Goal: Check status: Check status

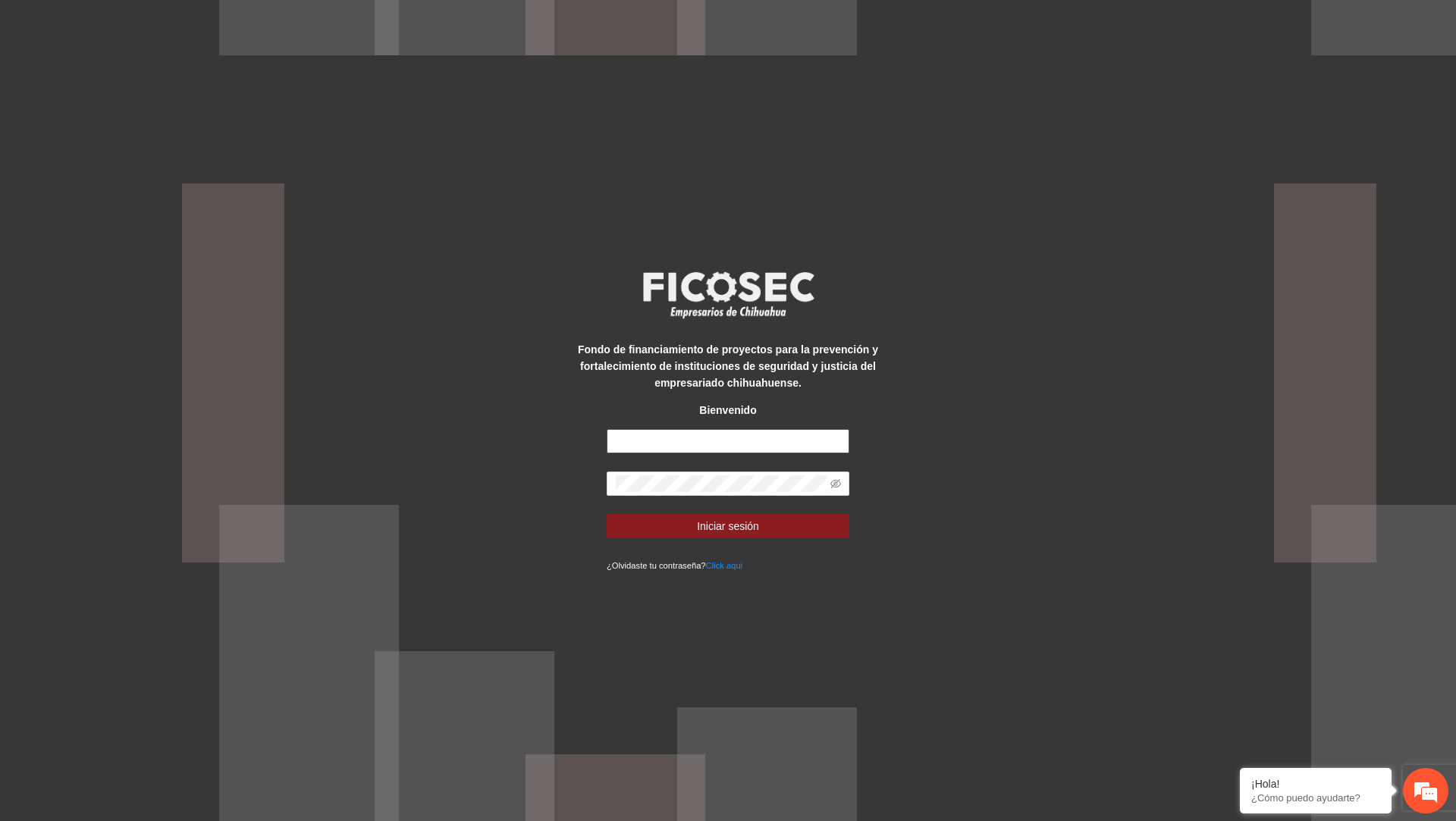
click at [730, 437] on input "text" at bounding box center [727, 441] width 243 height 25
type input "**********"
click at [606, 513] on button "Iniciar sesión" at bounding box center [727, 526] width 243 height 25
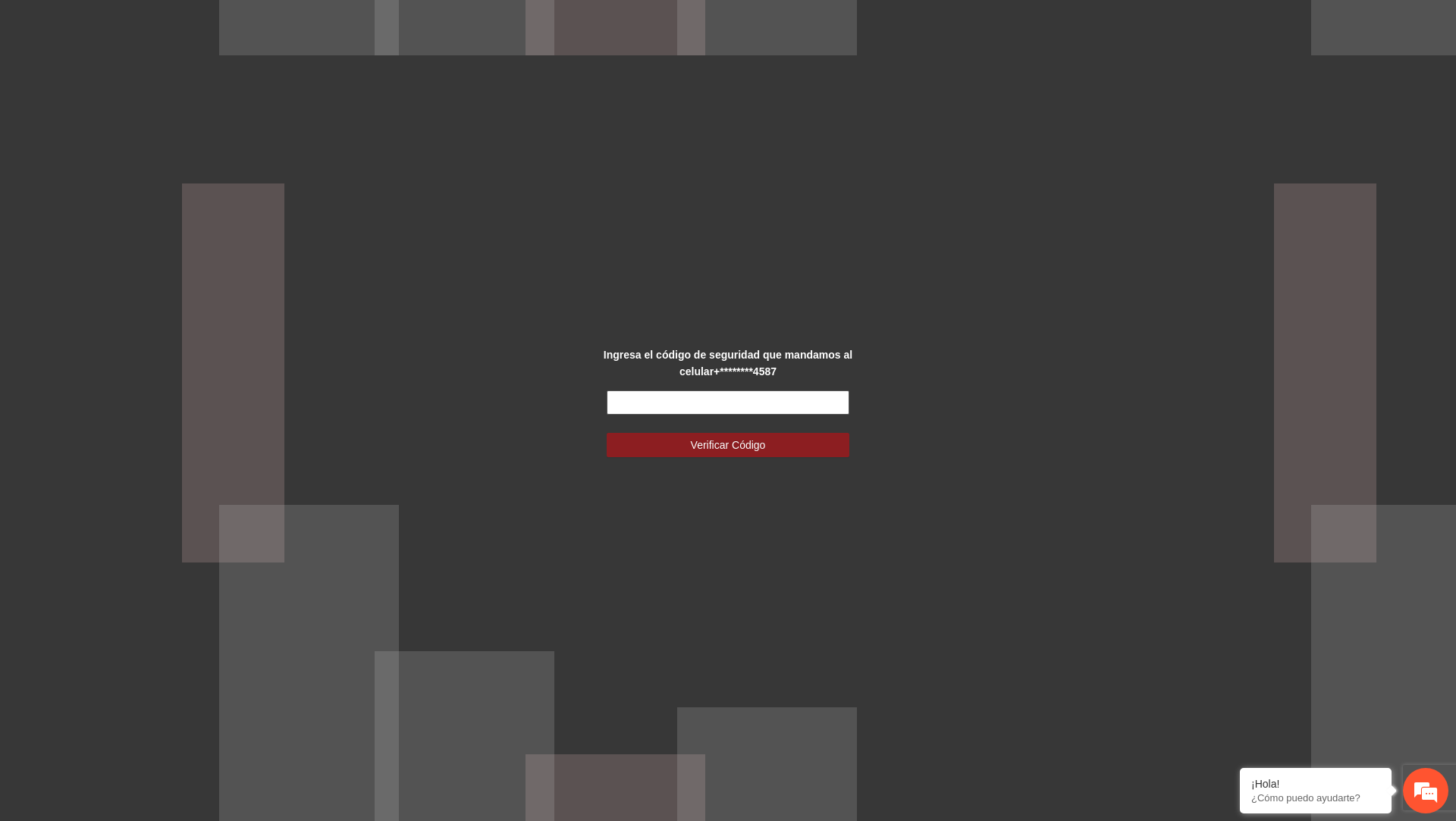
click at [659, 406] on input "text" at bounding box center [727, 403] width 243 height 25
type input "******"
click at [606, 432] on button "Verificar Código" at bounding box center [727, 444] width 243 height 25
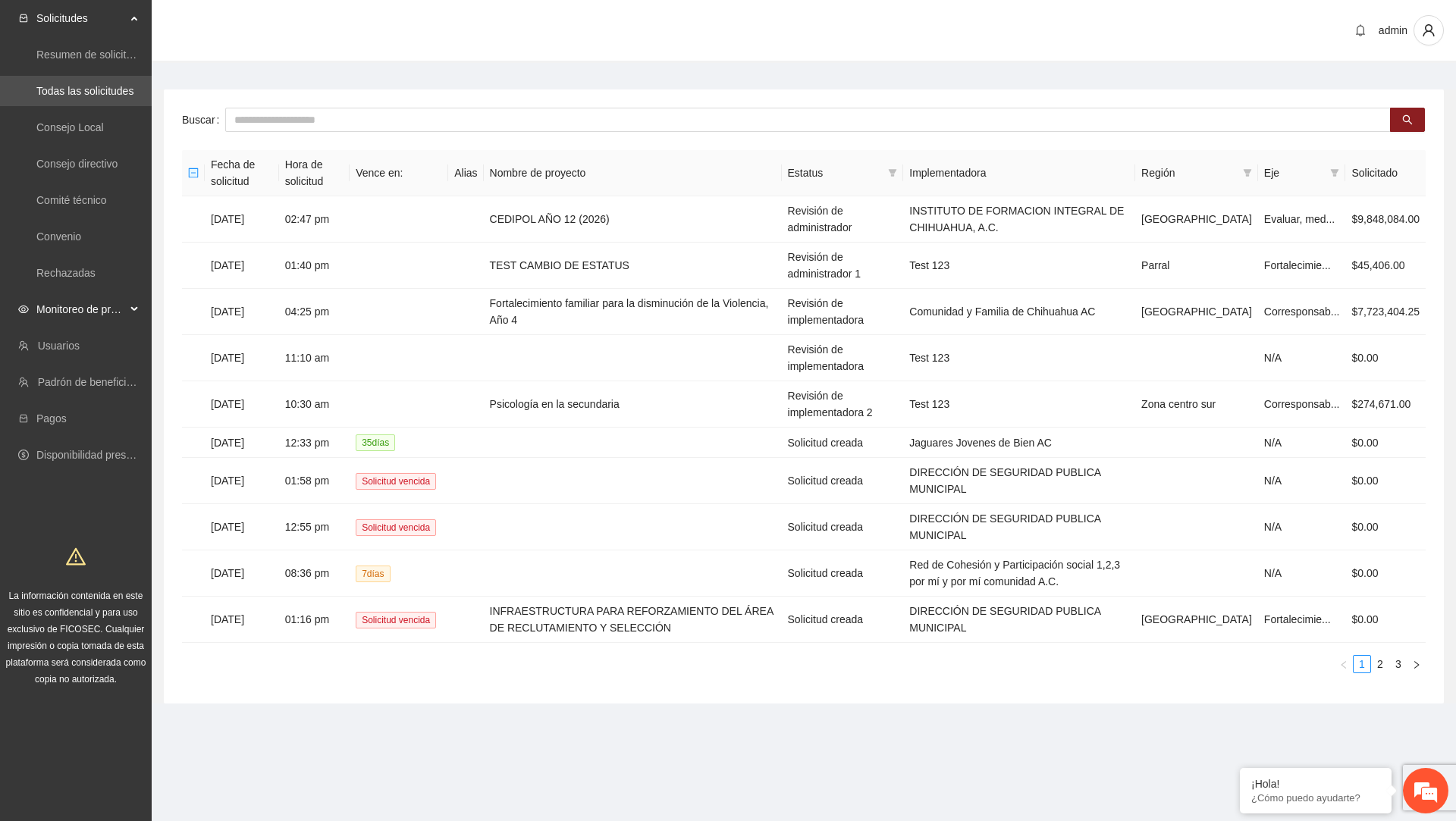
click at [71, 322] on span "Monitoreo de proyectos" at bounding box center [81, 310] width 90 height 30
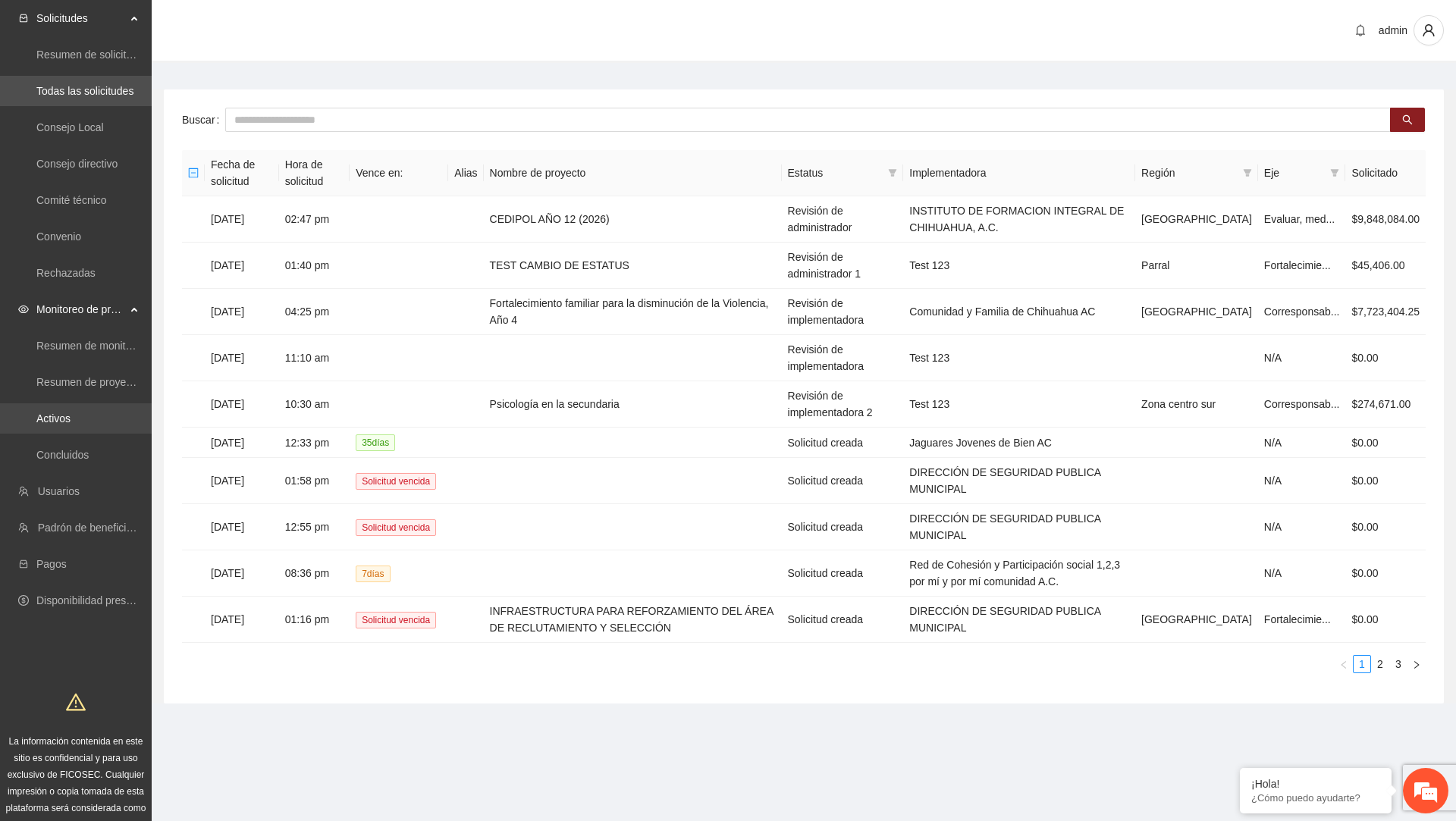
click at [68, 412] on link "Activos" at bounding box center [54, 418] width 34 height 12
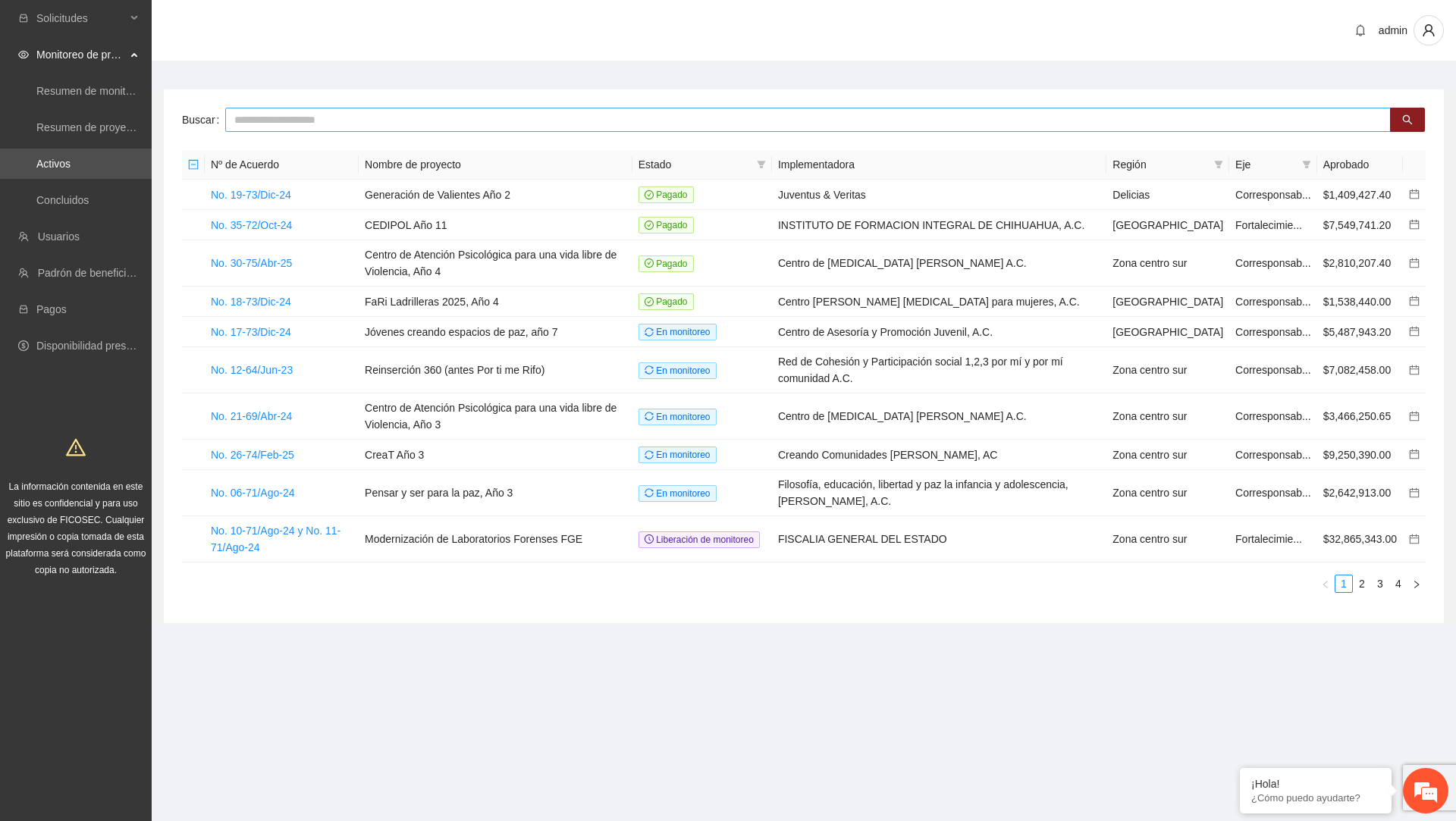
click at [572, 127] on input "text" at bounding box center [807, 120] width 1165 height 25
type input "**********"
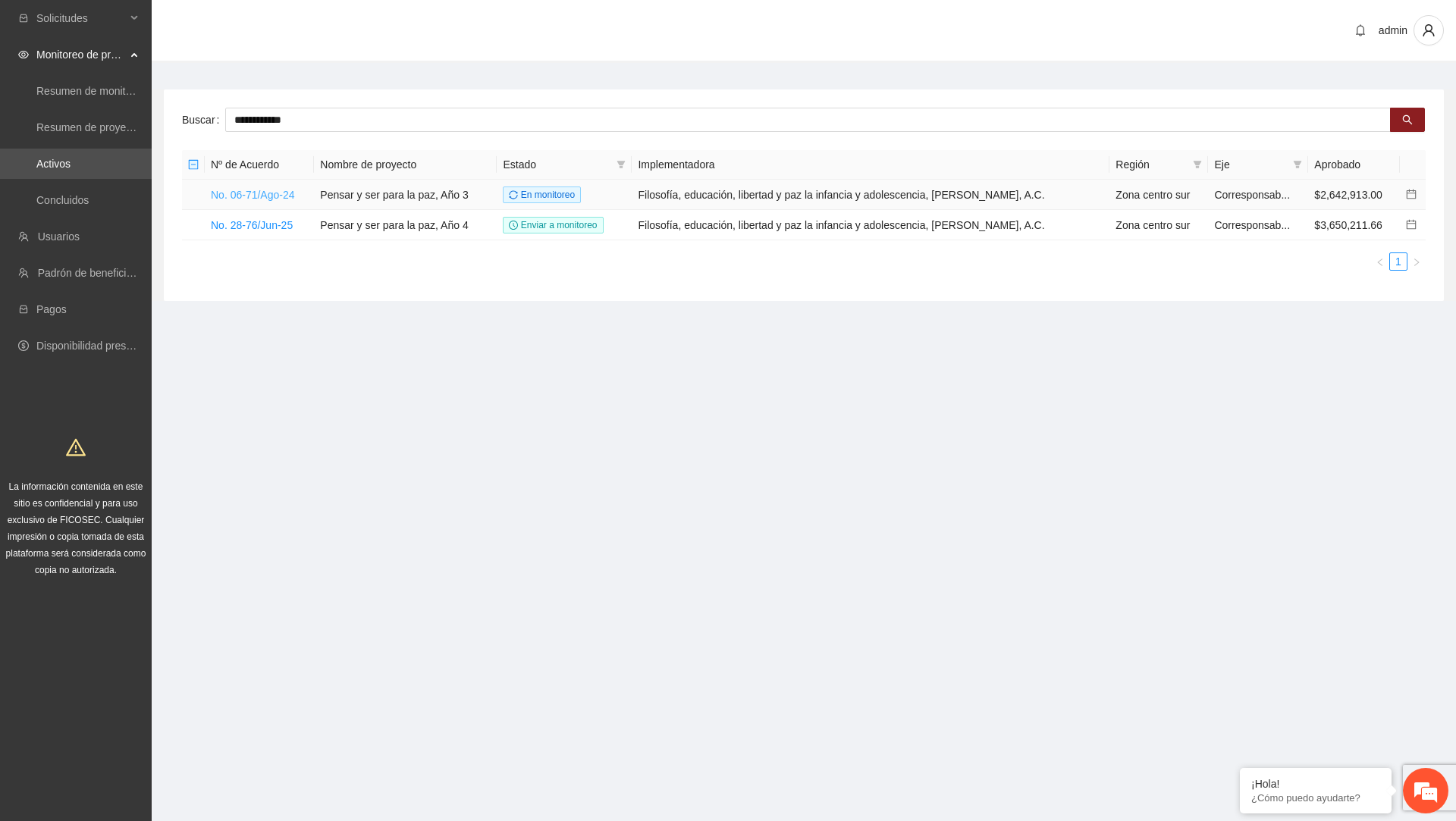
click at [288, 191] on link "No. 06-71/Ago-24" at bounding box center [252, 194] width 84 height 12
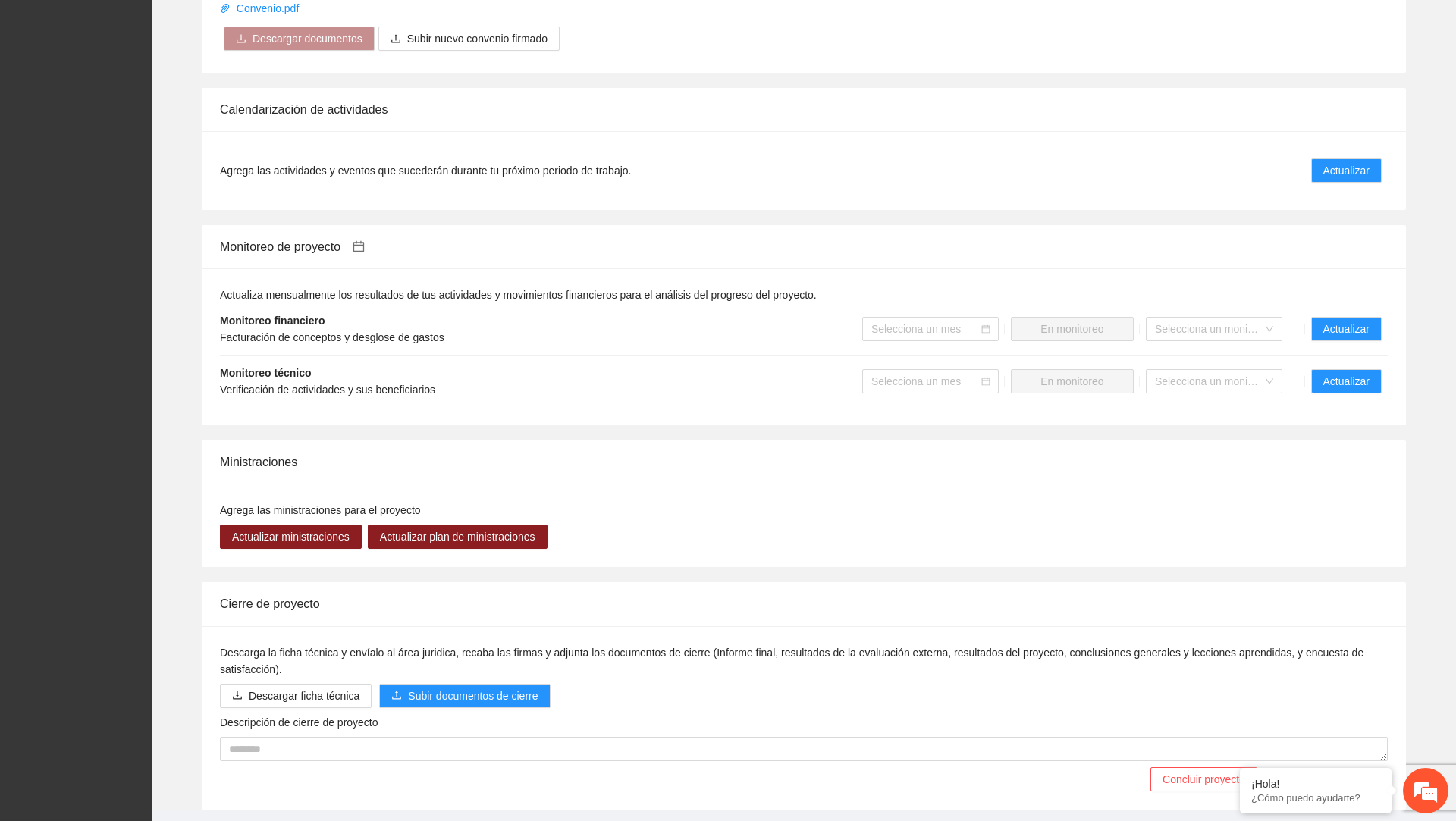
scroll to position [1194, 0]
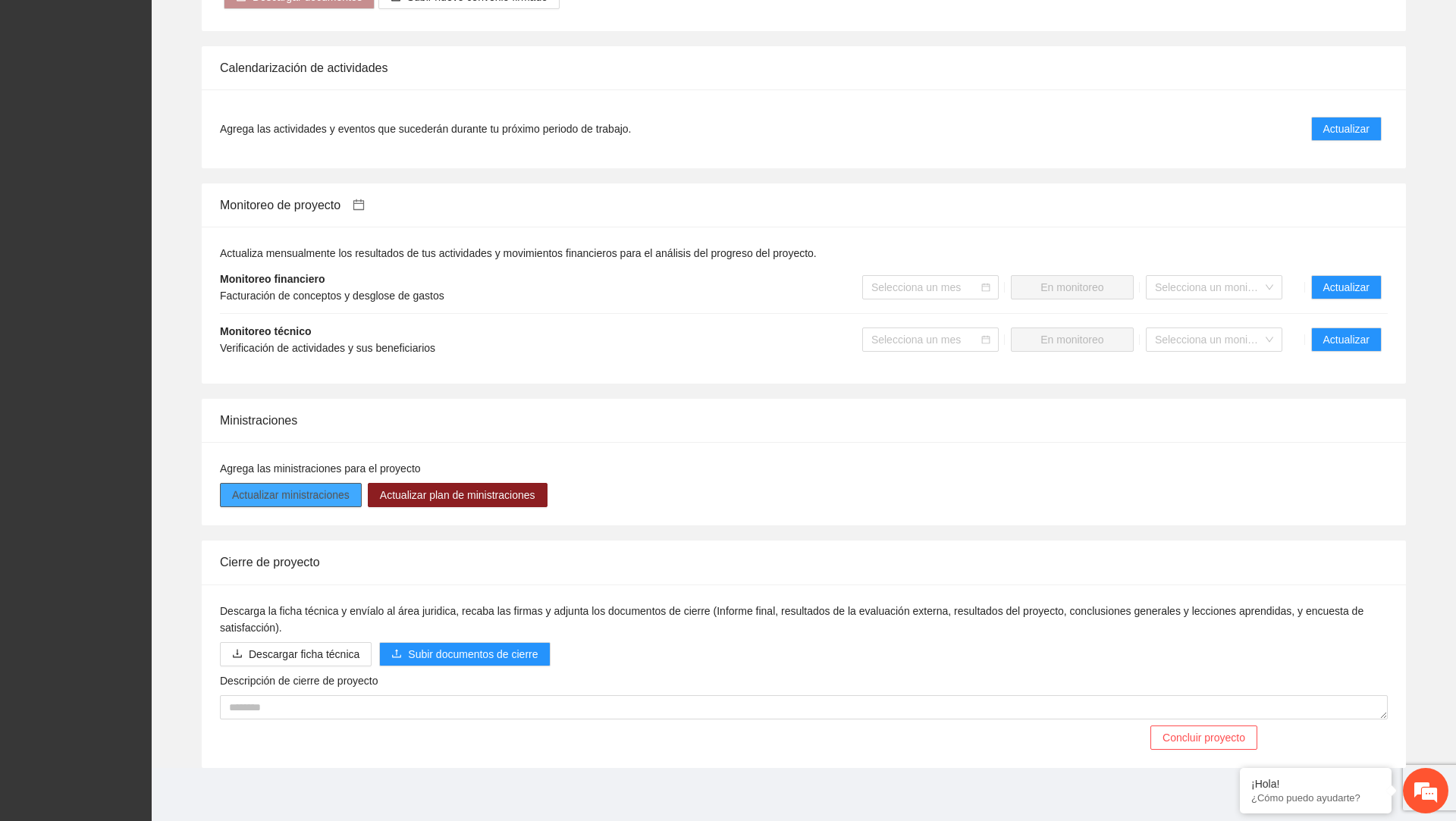
click at [330, 495] on span "Actualizar ministraciones" at bounding box center [291, 494] width 117 height 17
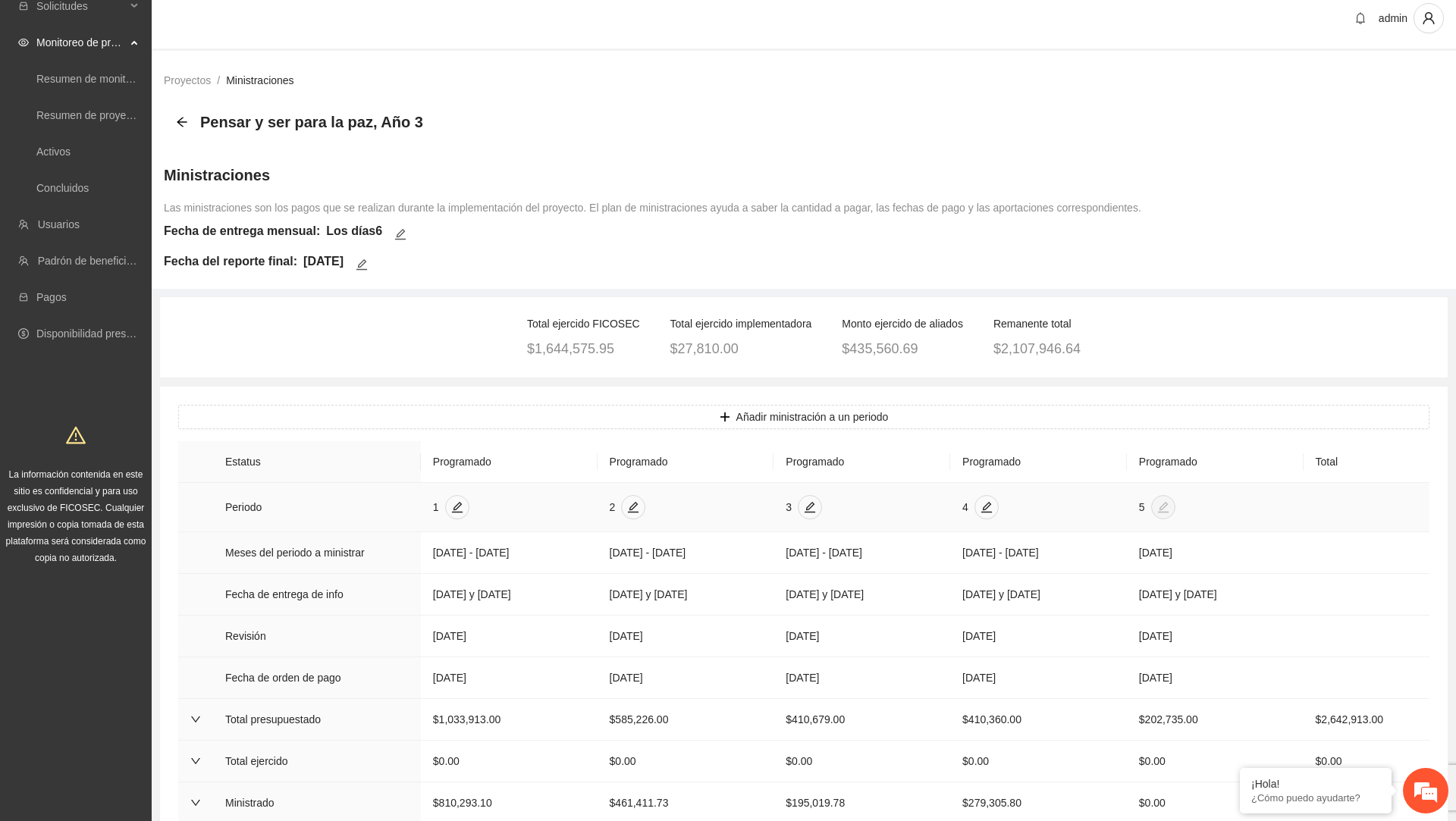
scroll to position [25, 0]
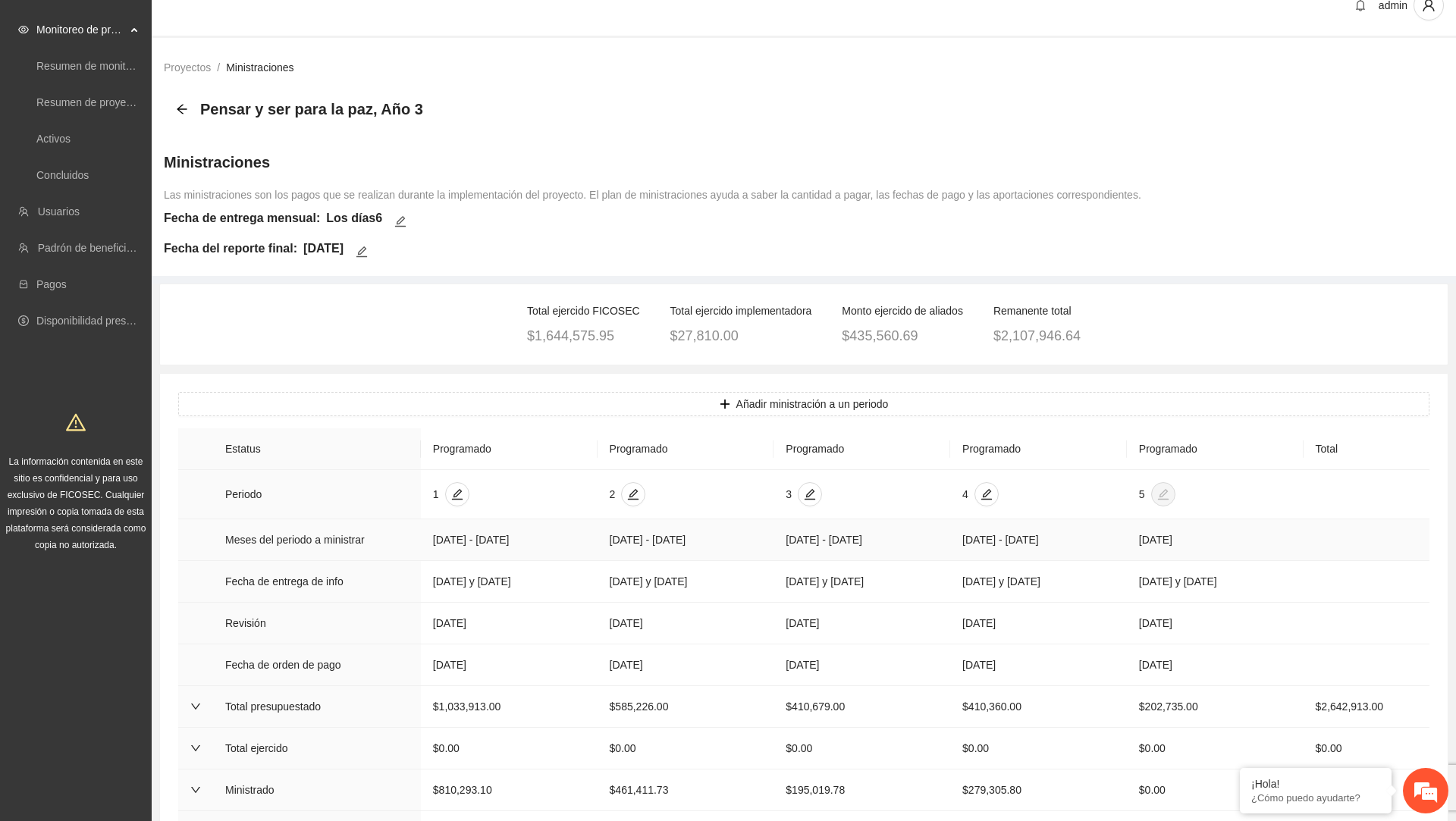
click at [283, 548] on td "Meses del periodo a ministrar" at bounding box center [317, 540] width 208 height 42
click at [283, 547] on td "Meses del periodo a ministrar" at bounding box center [317, 540] width 208 height 42
copy td "Meses del periodo a ministrar"
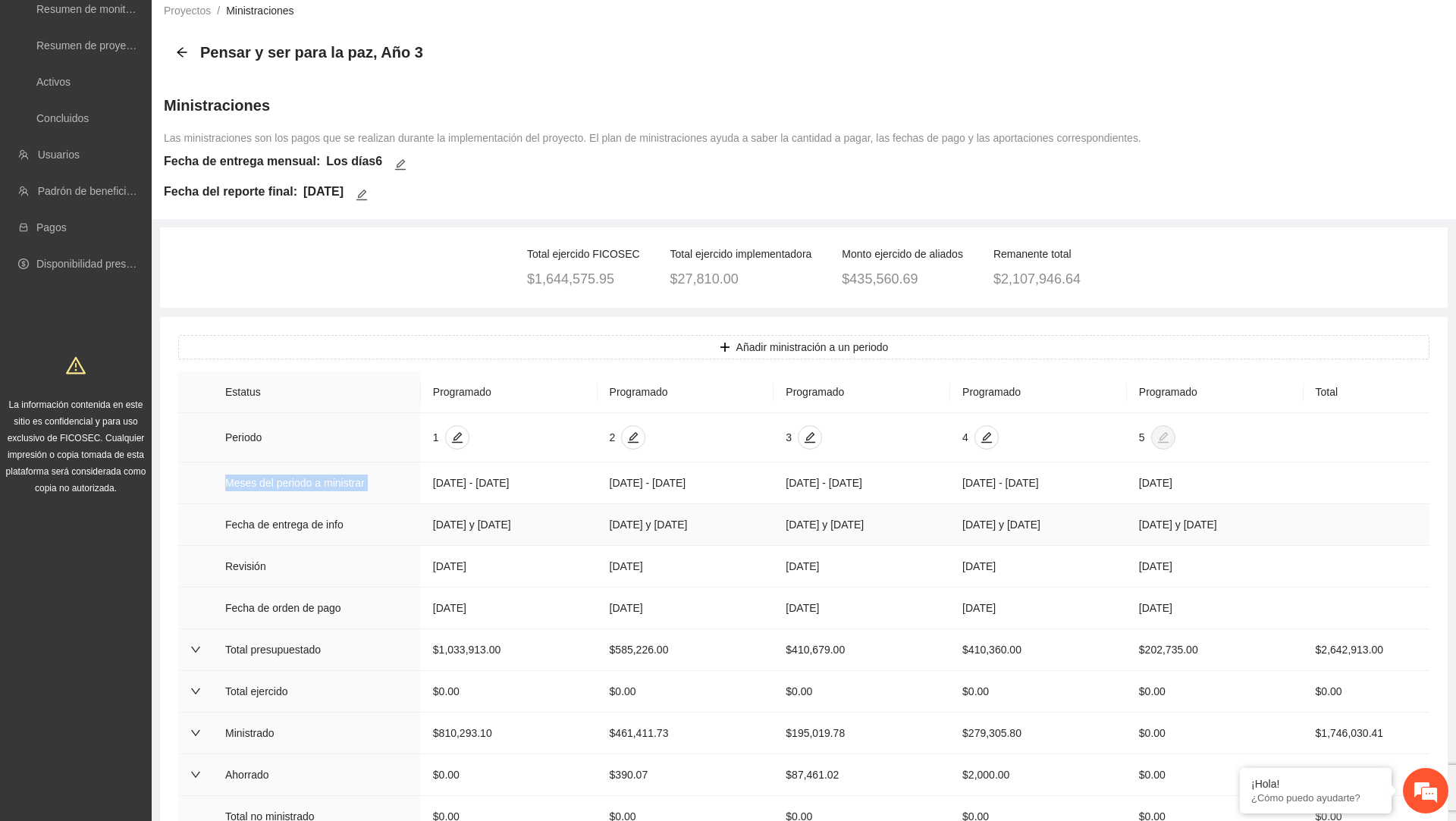
scroll to position [91, 0]
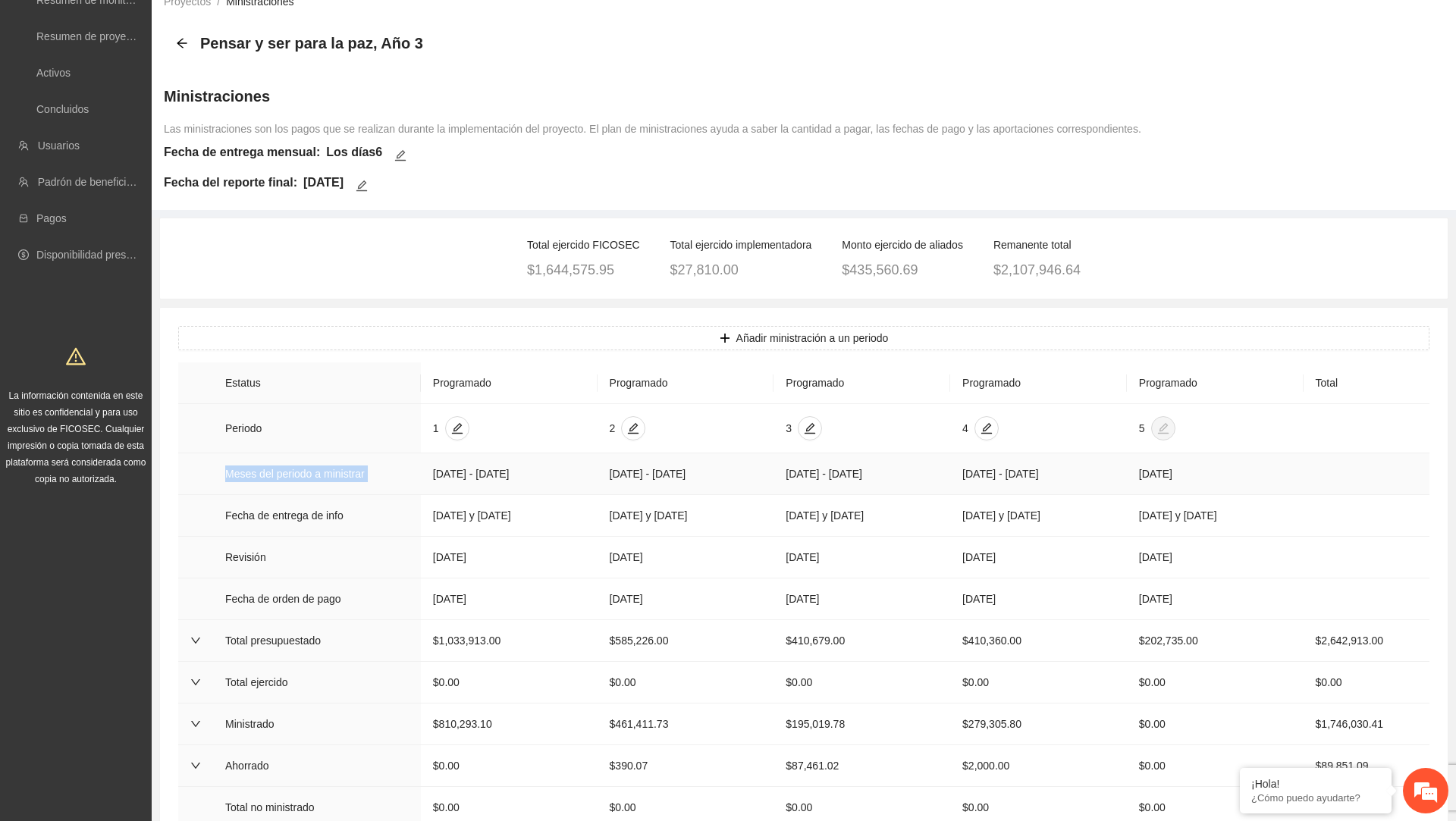
click at [365, 481] on td "Meses del periodo a ministrar" at bounding box center [317, 474] width 208 height 42
click at [316, 536] on td "Fecha de entrega de info" at bounding box center [317, 515] width 208 height 42
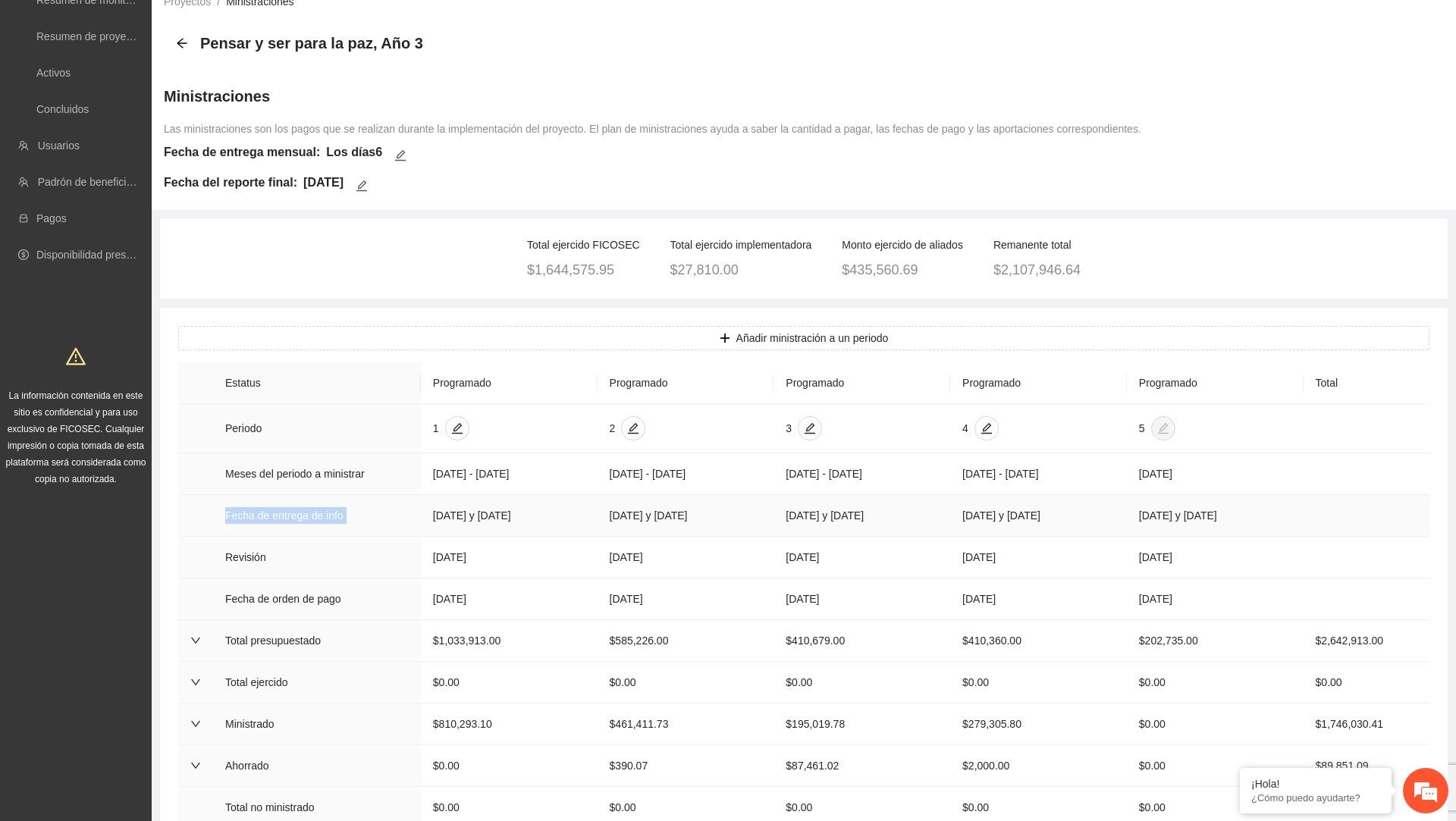
click at [316, 536] on td "Fecha de entrega de info" at bounding box center [317, 515] width 208 height 42
copy td "Fecha de entrega de info"
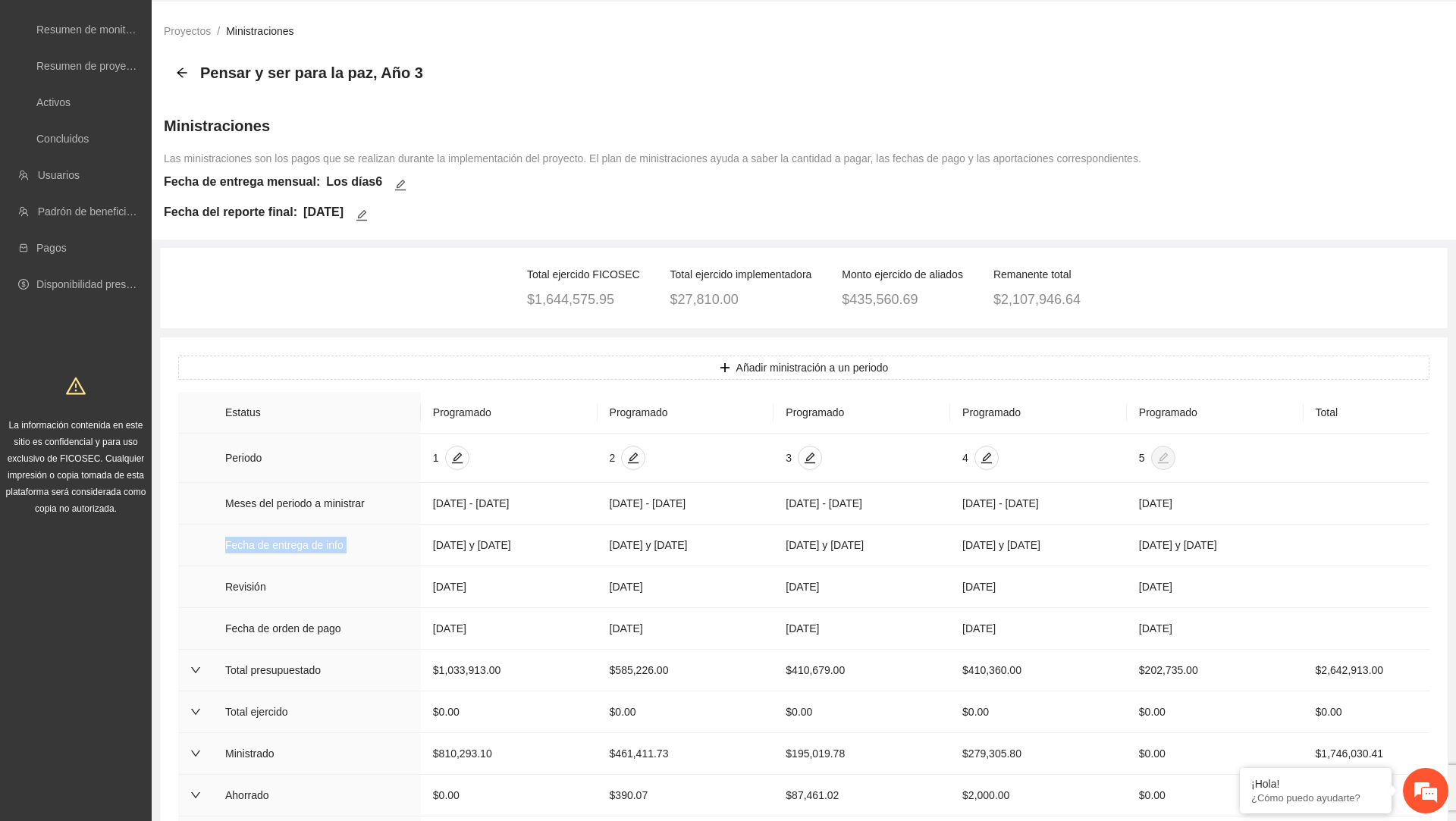
scroll to position [0, 0]
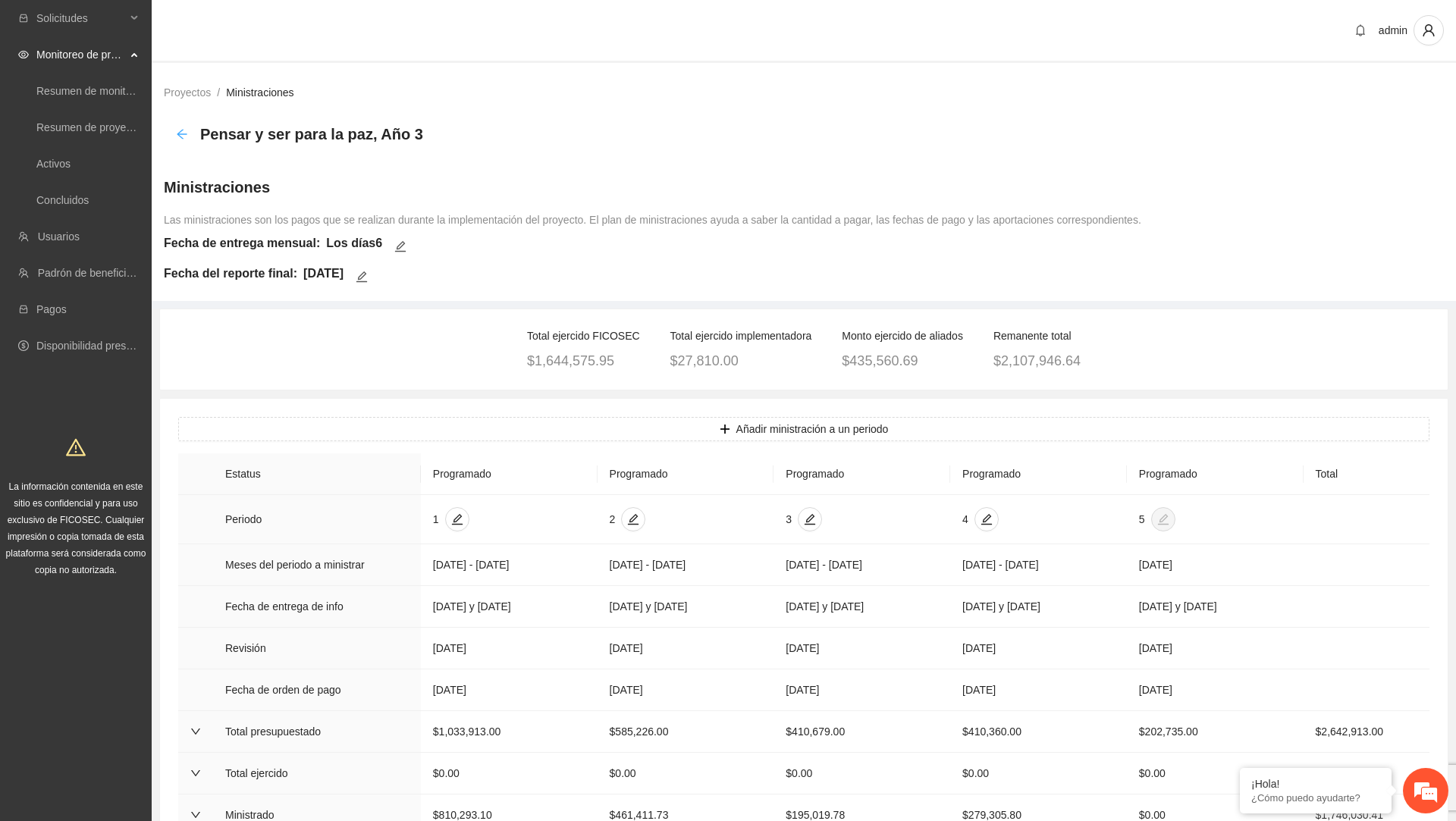
click at [178, 134] on icon "arrow-left" at bounding box center [181, 134] width 12 height 12
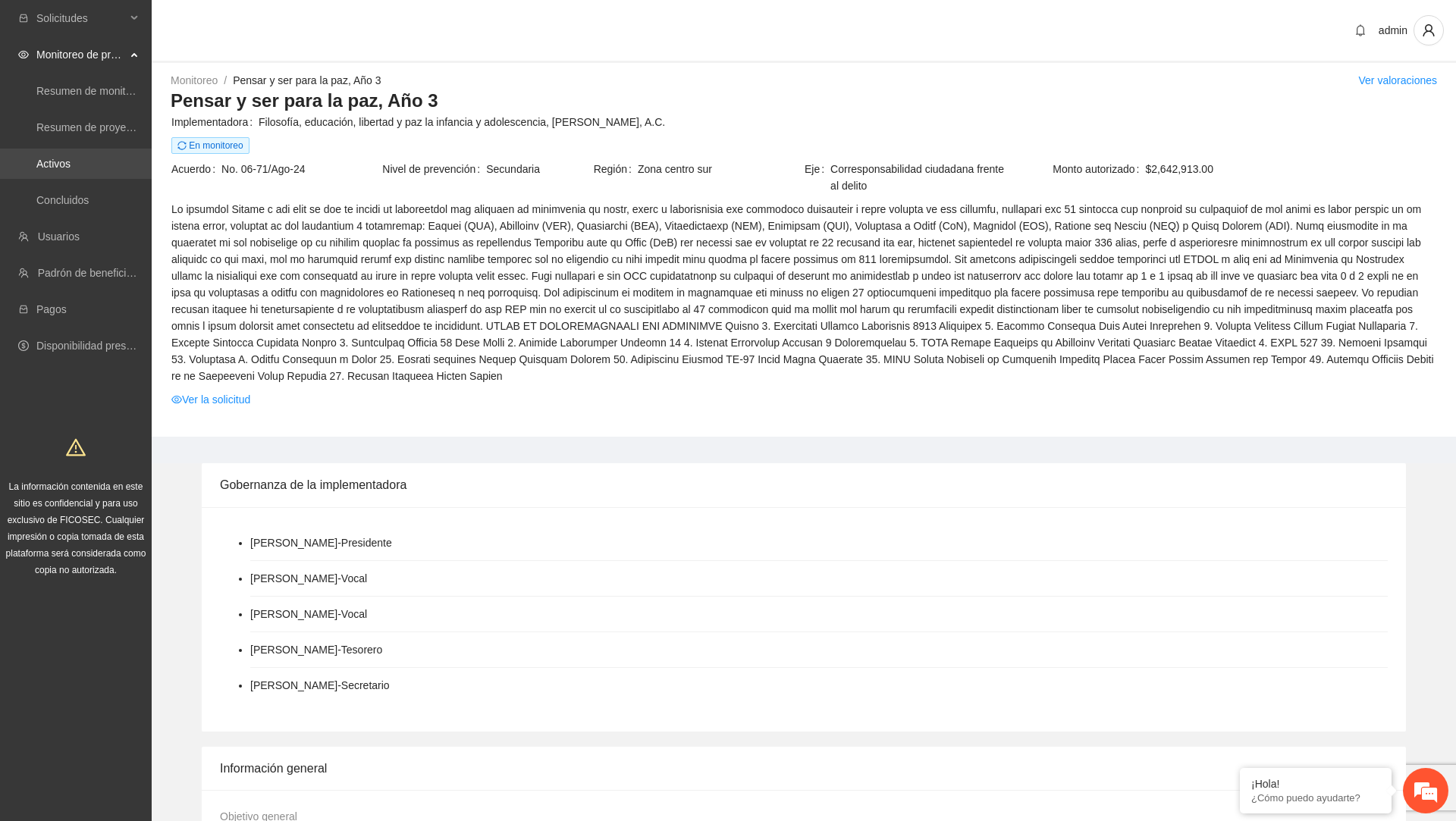
click at [71, 163] on link "Activos" at bounding box center [54, 163] width 34 height 12
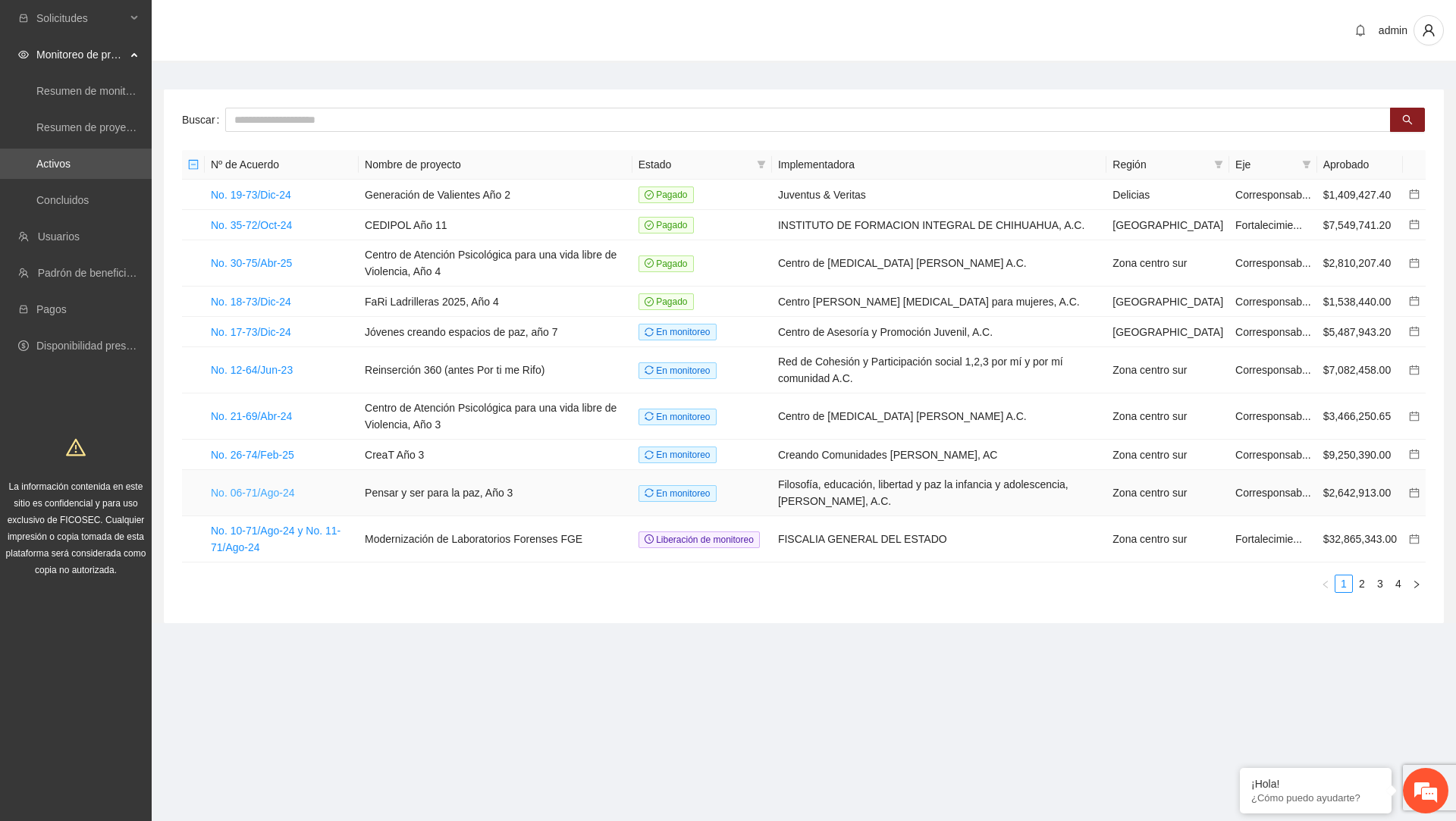
click at [287, 498] on link "No. 06-71/Ago-24" at bounding box center [252, 492] width 84 height 12
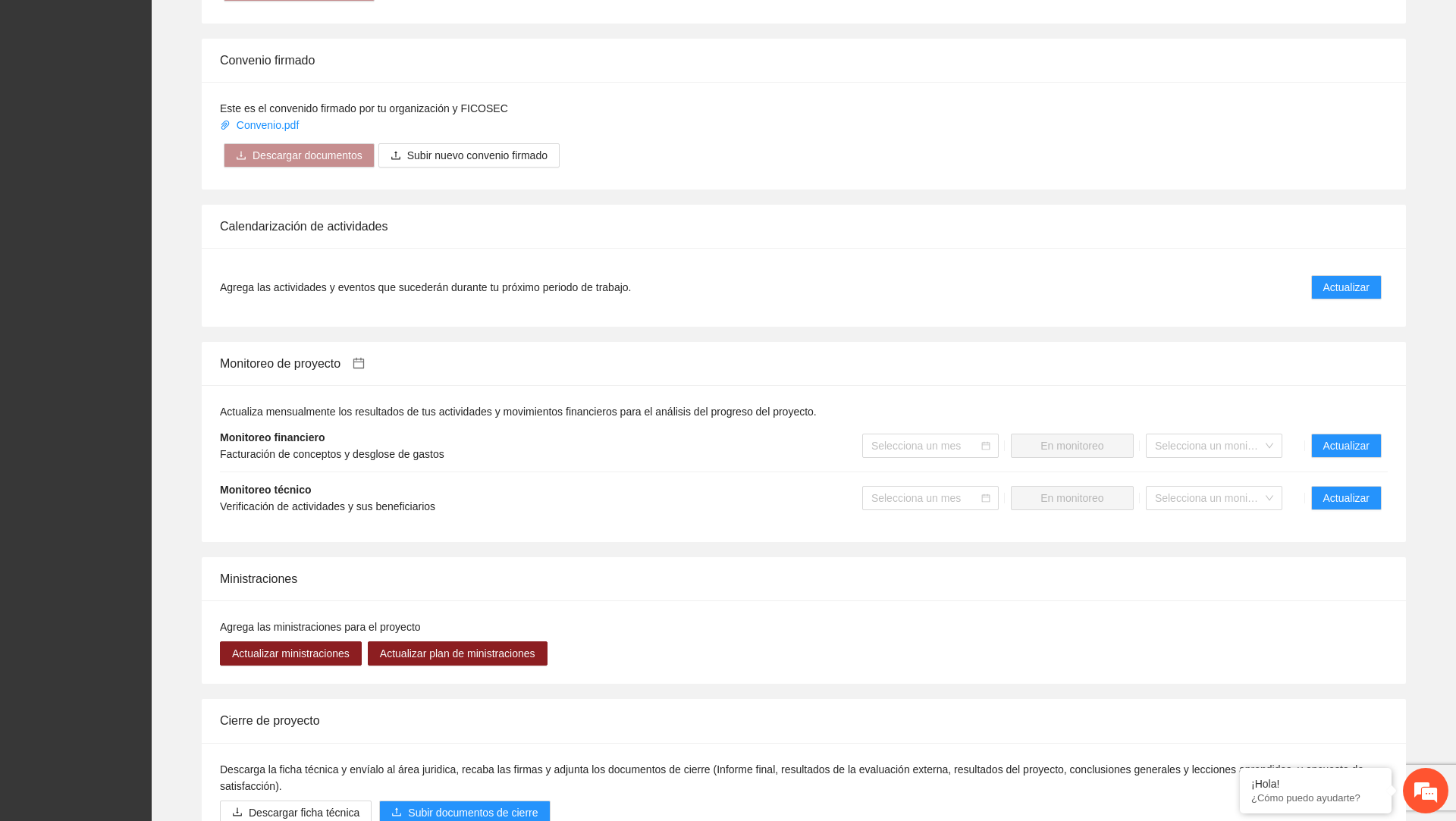
scroll to position [1194, 0]
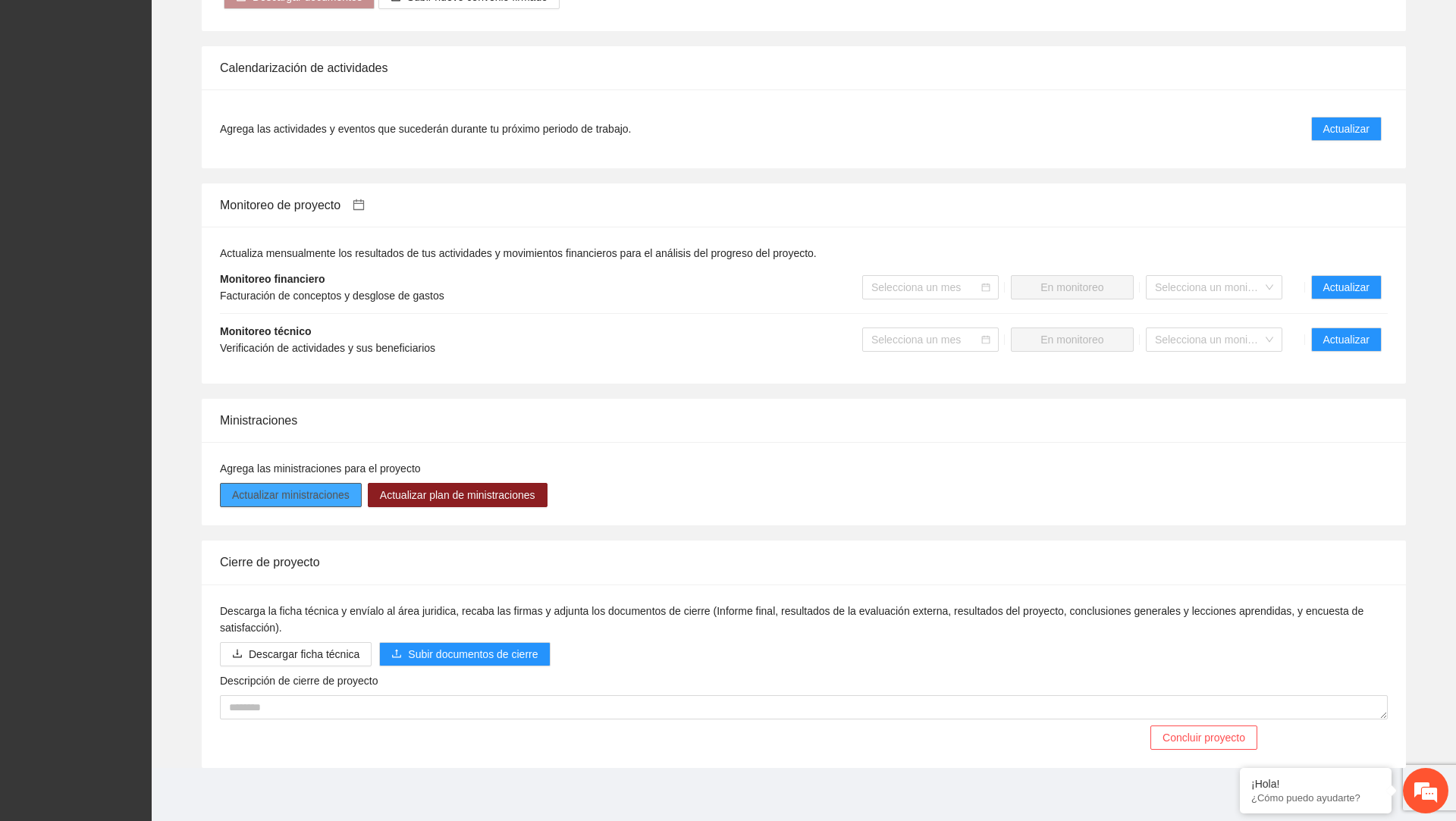
click at [266, 482] on button "Actualizar ministraciones" at bounding box center [291, 494] width 142 height 25
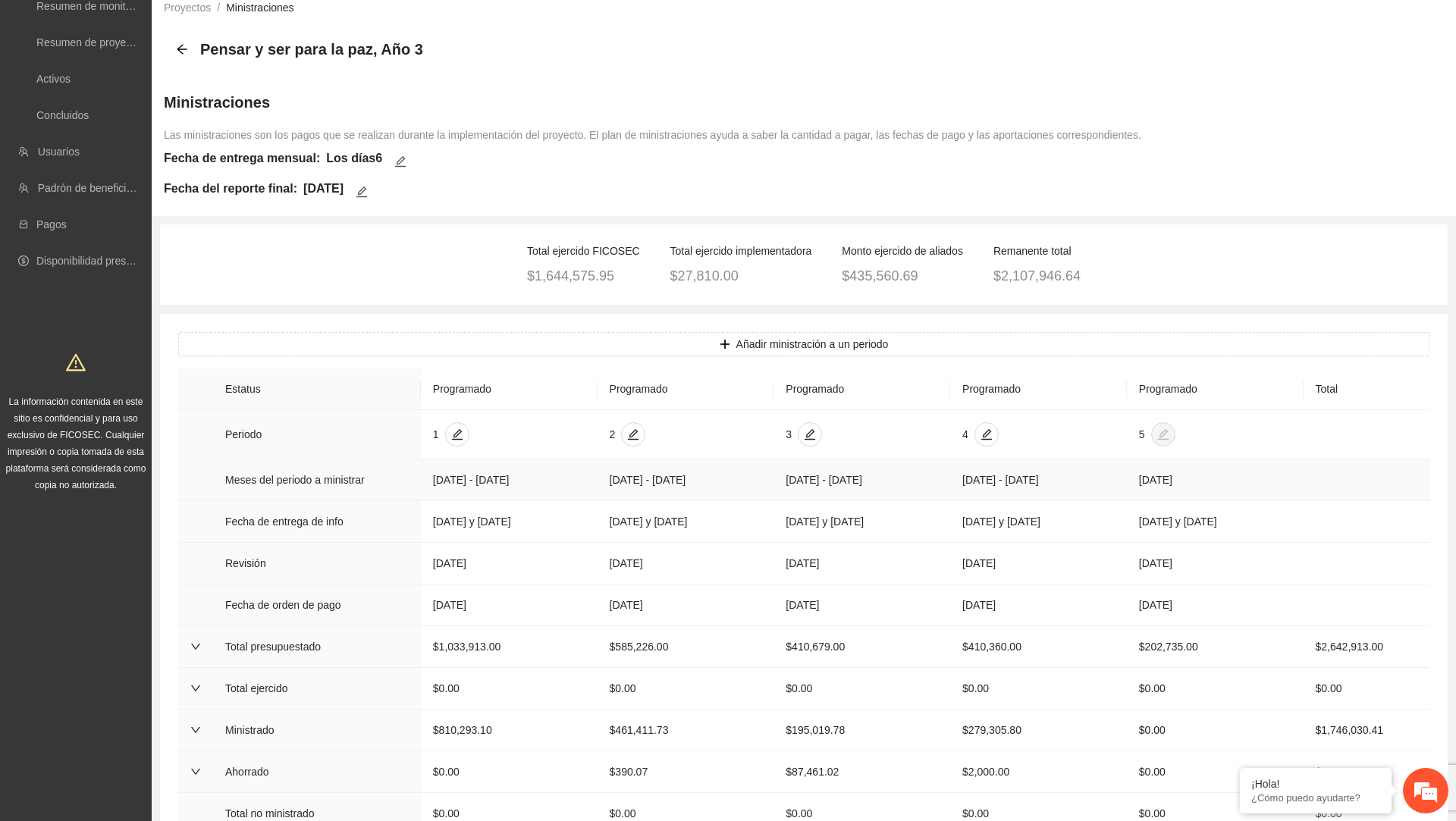
scroll to position [90, 0]
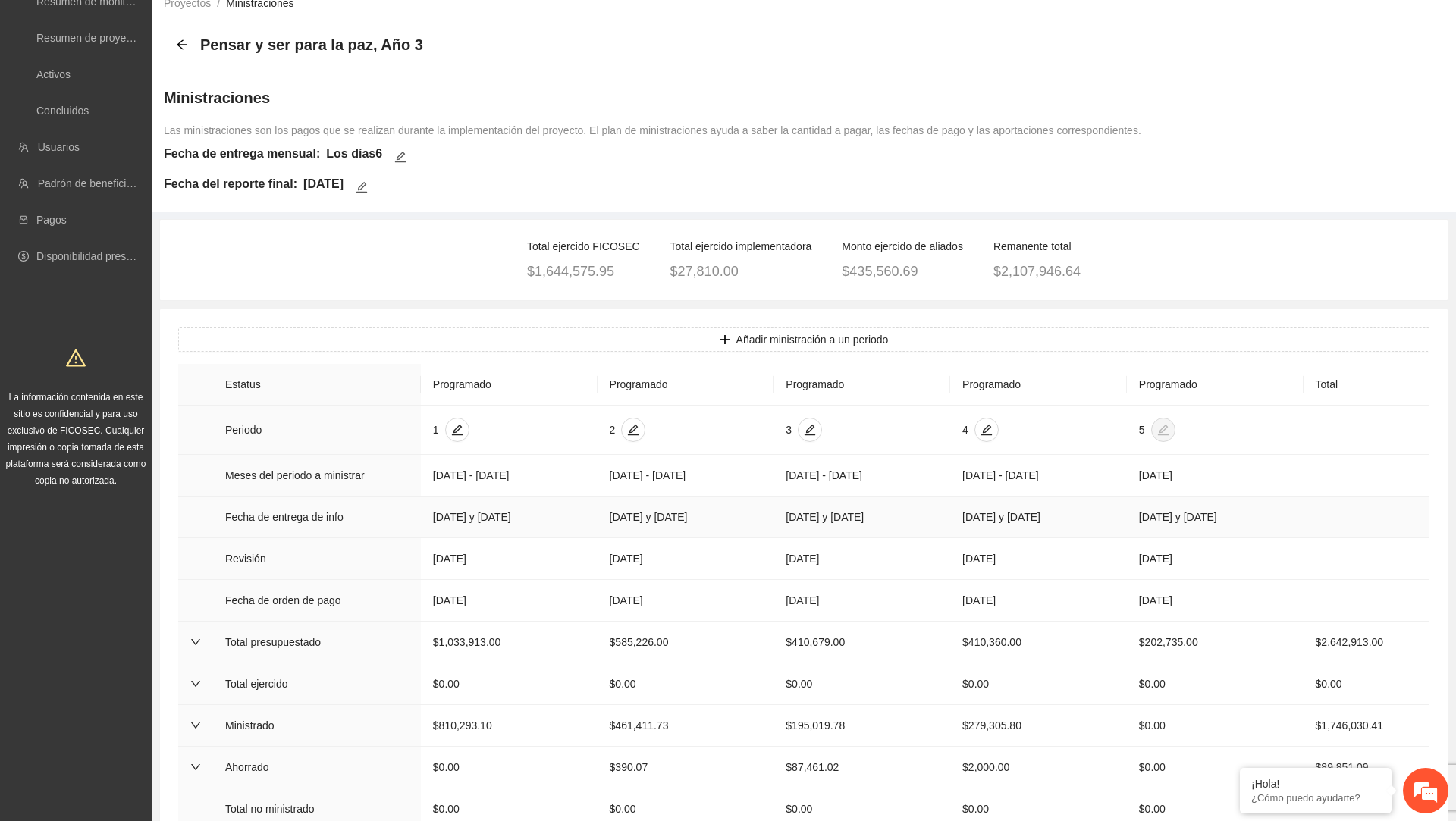
click at [496, 538] on td "06/octubre/2024 y 06/noviembre/2024" at bounding box center [509, 517] width 177 height 42
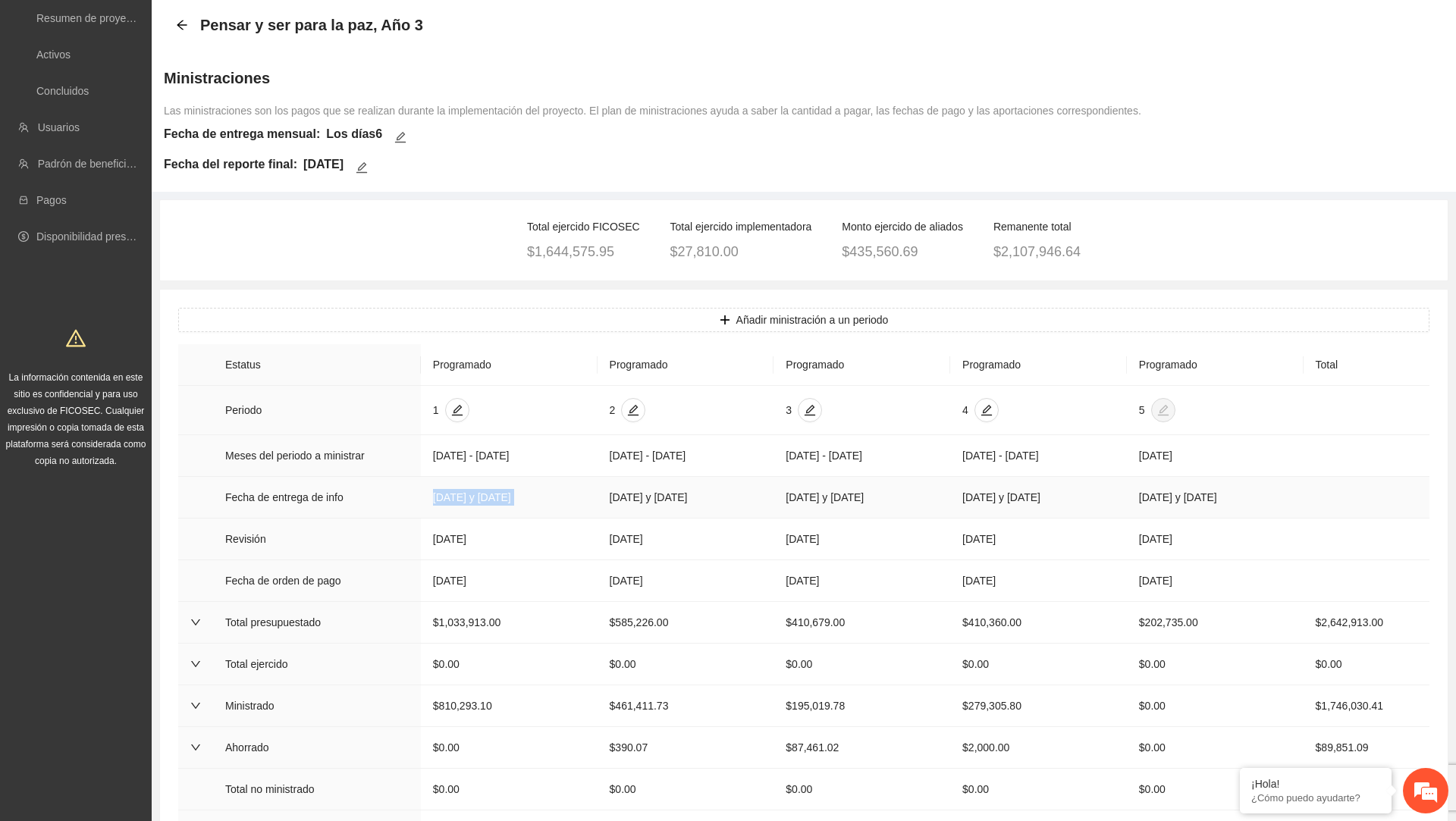
scroll to position [120, 0]
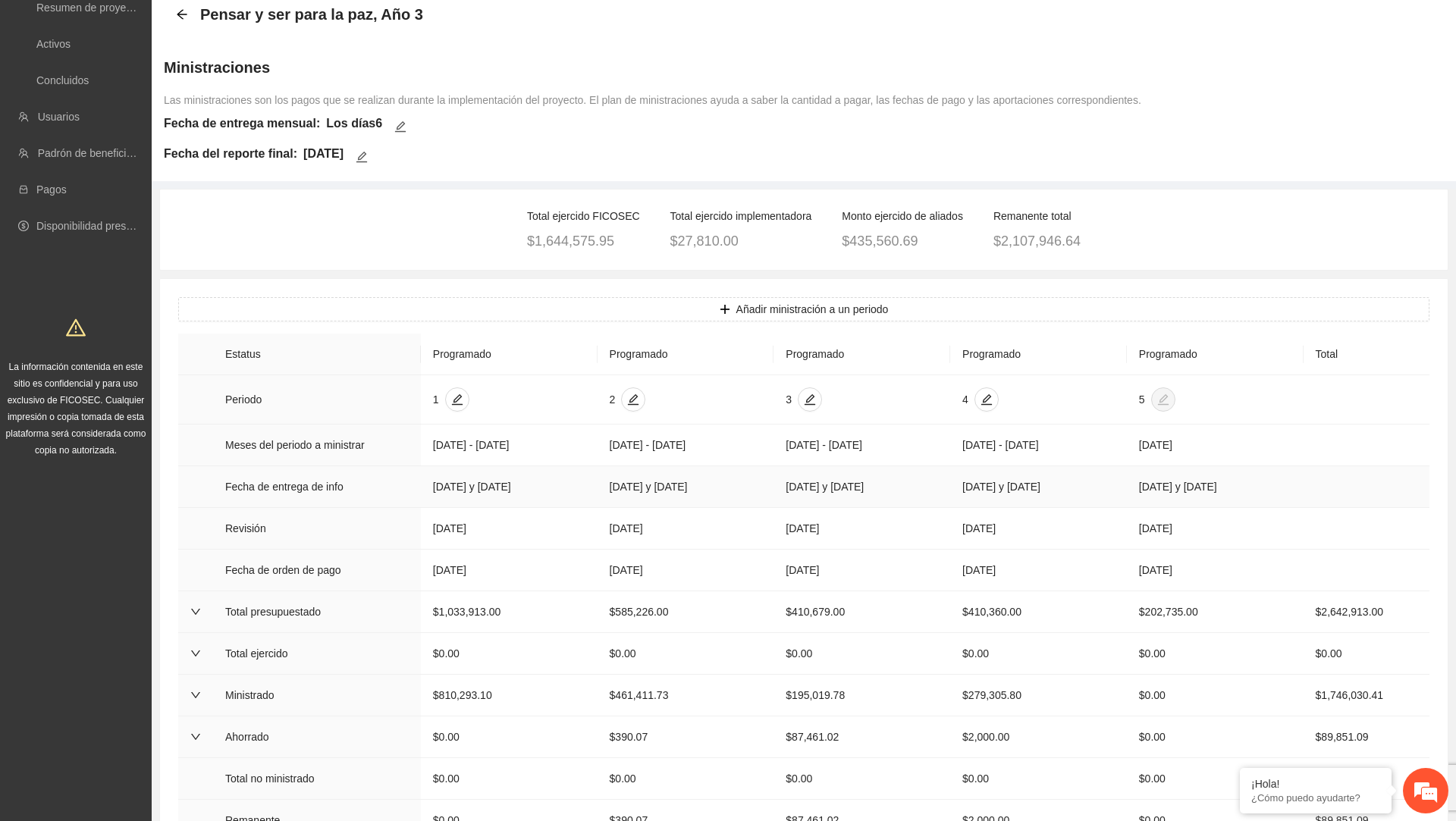
click at [645, 508] on td "06/diciembre/2024 y 06/enero/2025" at bounding box center [686, 487] width 177 height 42
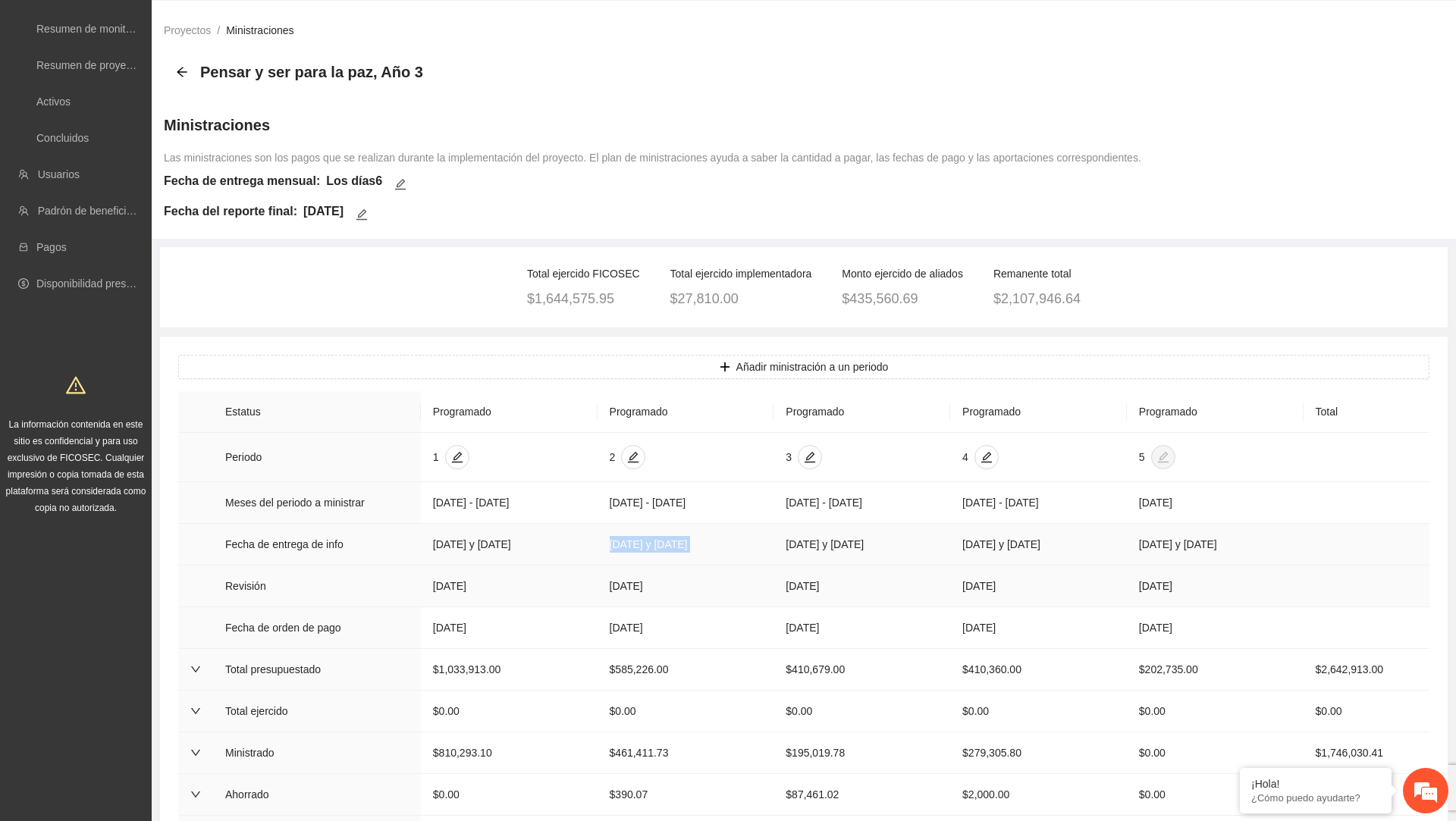
scroll to position [59, 0]
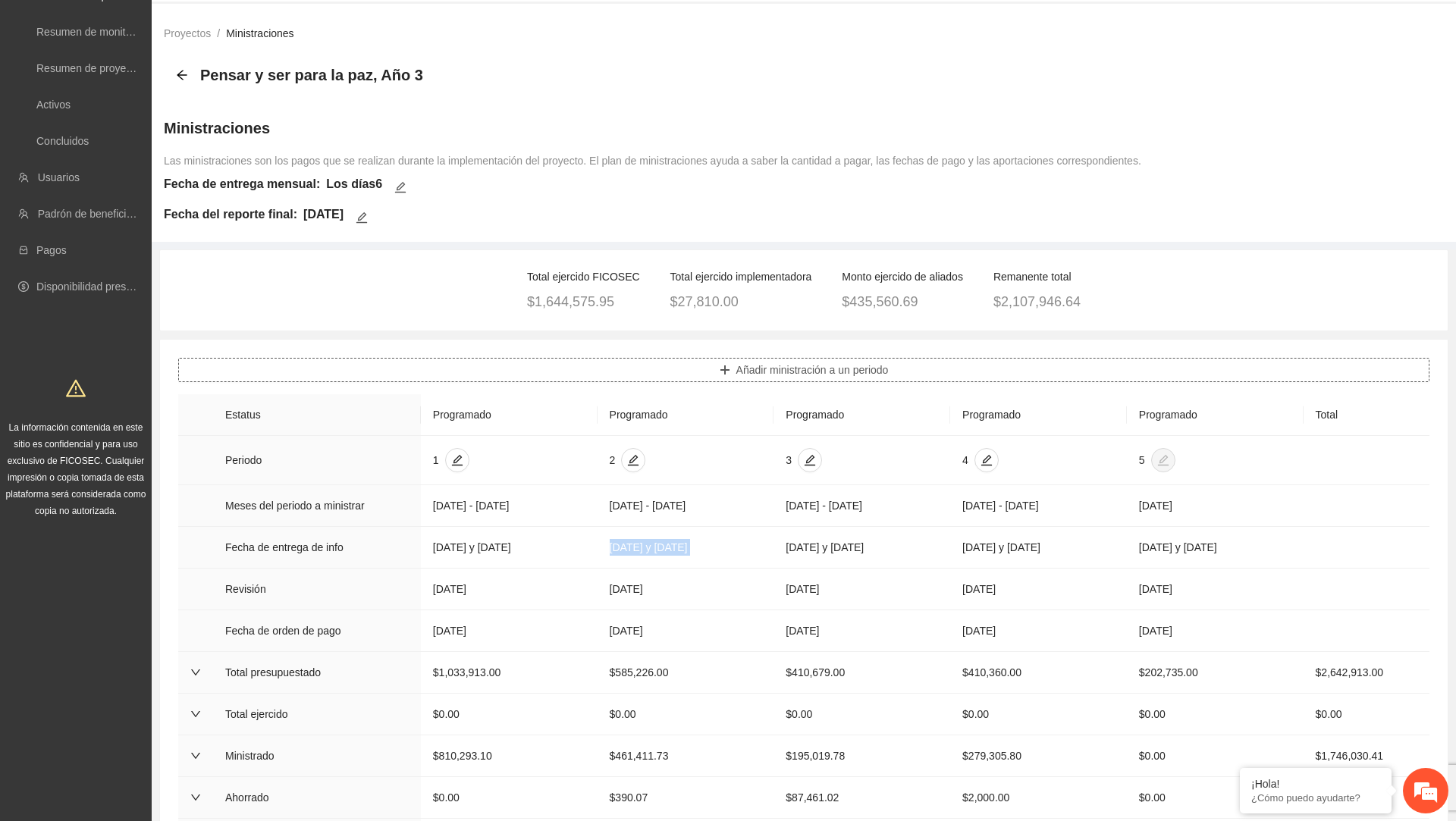
click at [683, 371] on button "Añadir ministración a un periodo" at bounding box center [804, 370] width 1251 height 25
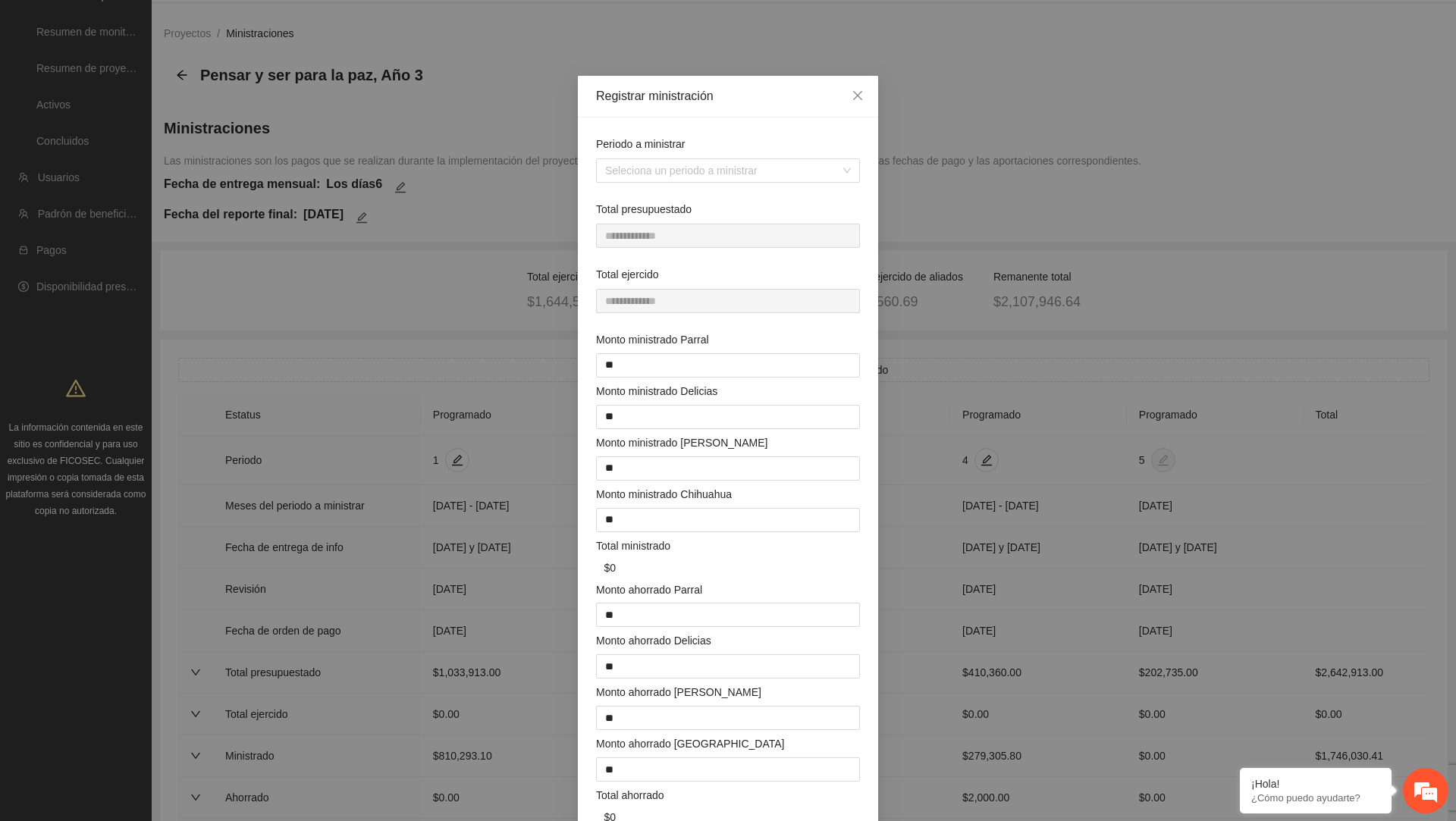
click at [468, 302] on div "**********" at bounding box center [728, 410] width 1456 height 821
click at [860, 98] on icon "close" at bounding box center [857, 95] width 12 height 12
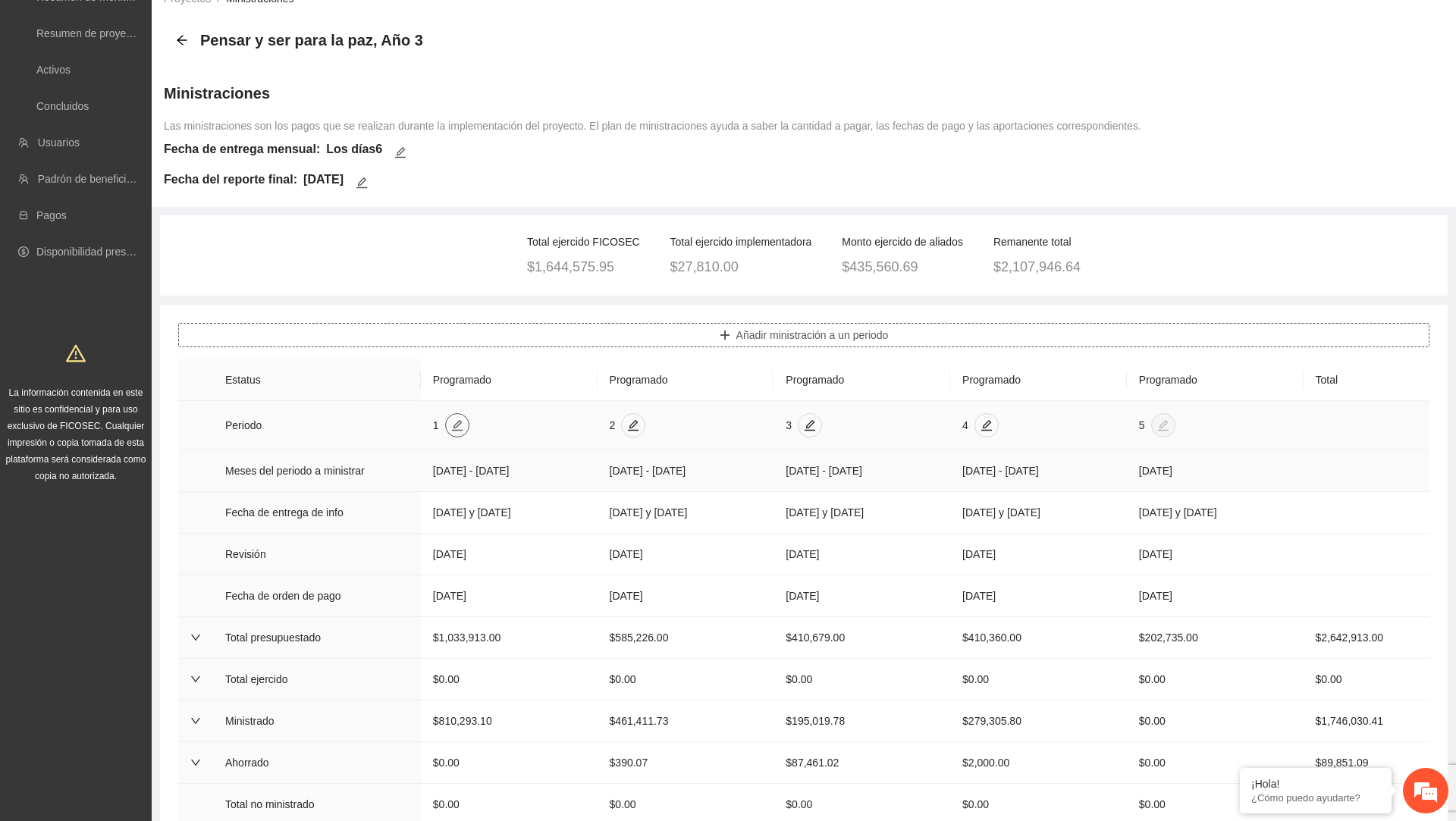
scroll to position [0, 0]
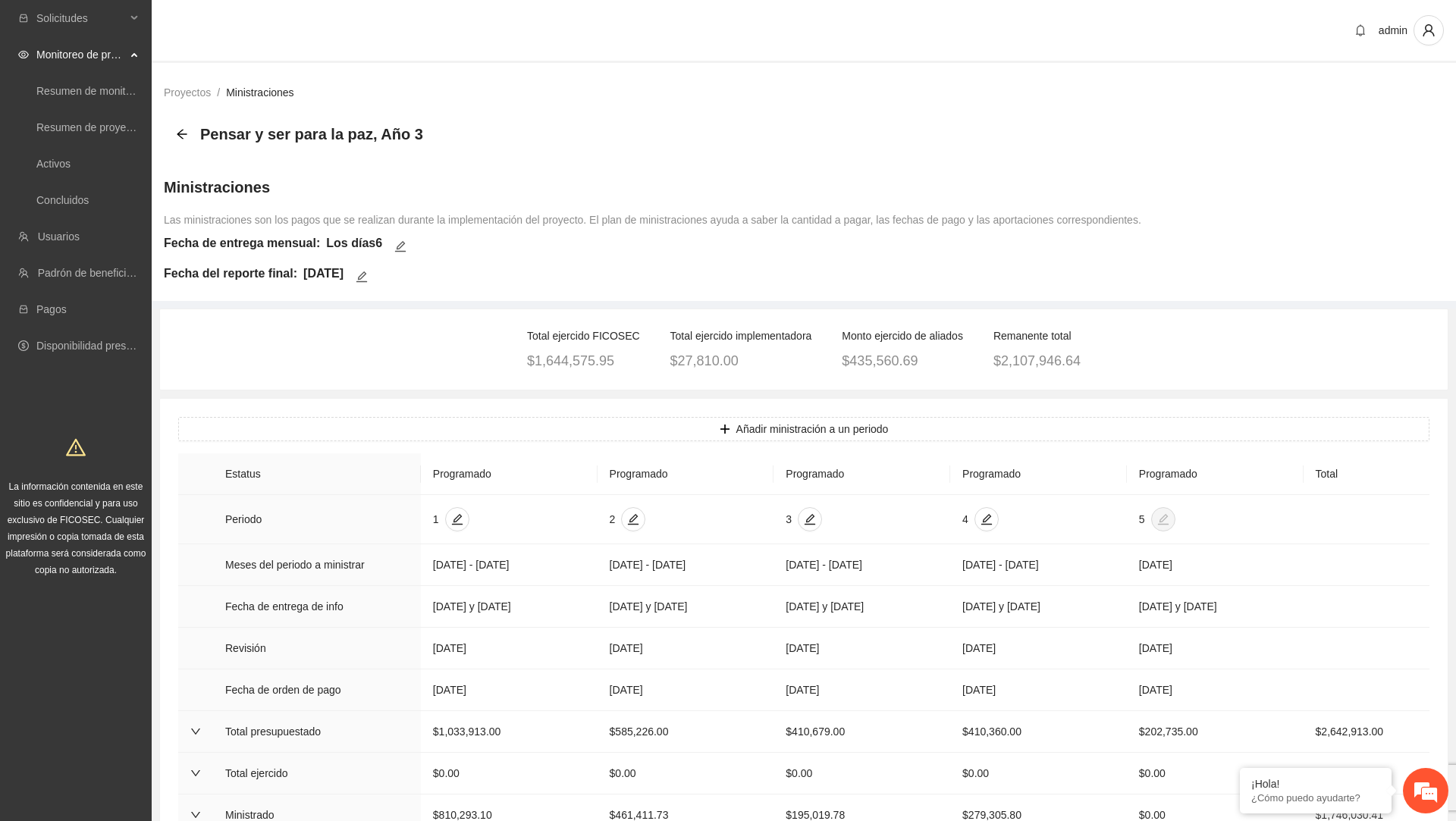
click at [344, 269] on h5 "05/agosto/2025" at bounding box center [323, 273] width 41 height 18
click at [375, 344] on div "Total ejercido FICOSEC $1,644,575.95 Total ejercido implementadora $27,810.00 M…" at bounding box center [804, 349] width 1281 height 44
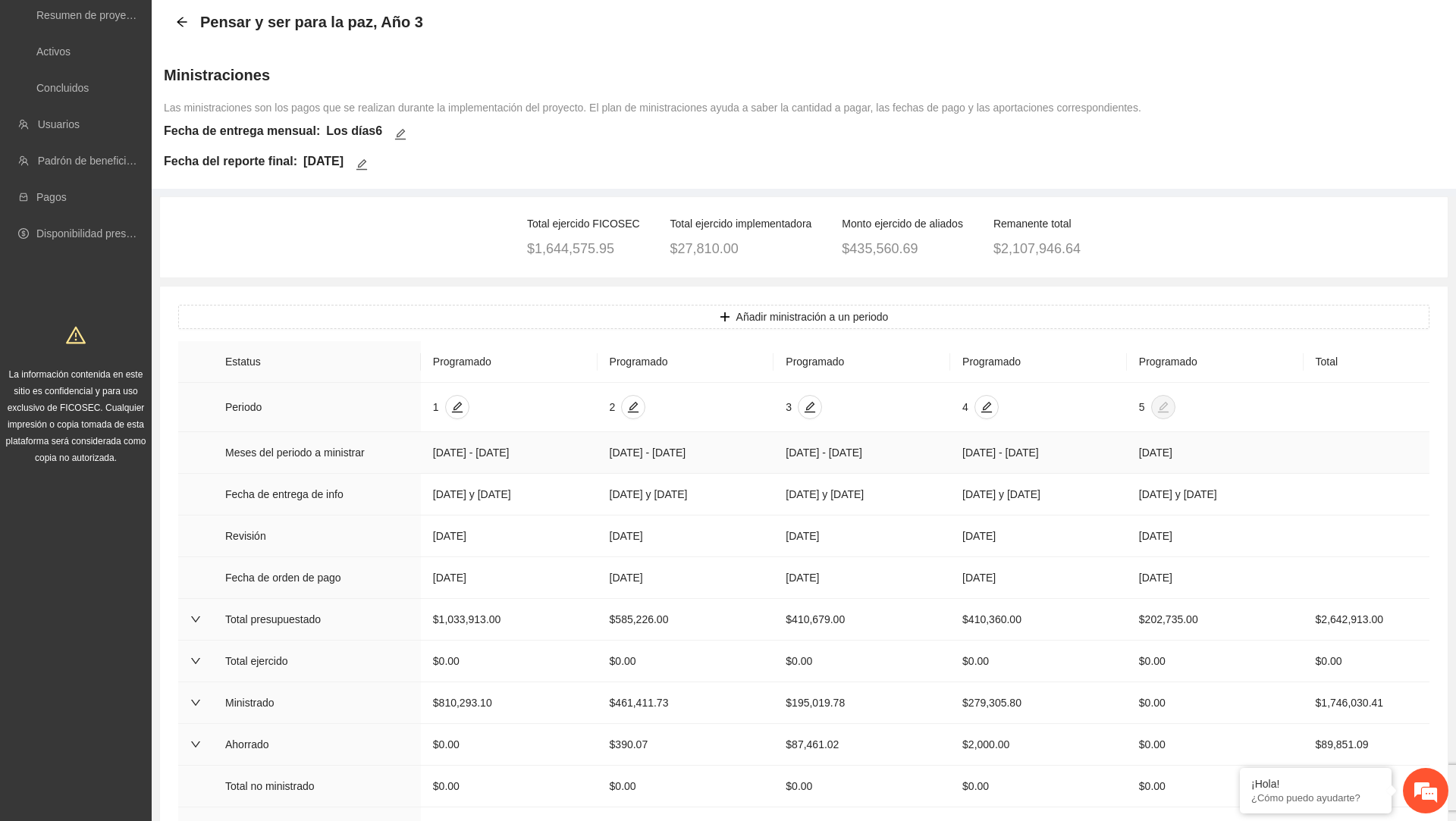
scroll to position [113, 0]
drag, startPoint x: 427, startPoint y: 508, endPoint x: 559, endPoint y: 521, distance: 132.6
click at [559, 514] on td "06/octubre/2024 y 06/noviembre/2024" at bounding box center [509, 494] width 177 height 42
click at [457, 406] on icon "edit" at bounding box center [457, 406] width 12 height 12
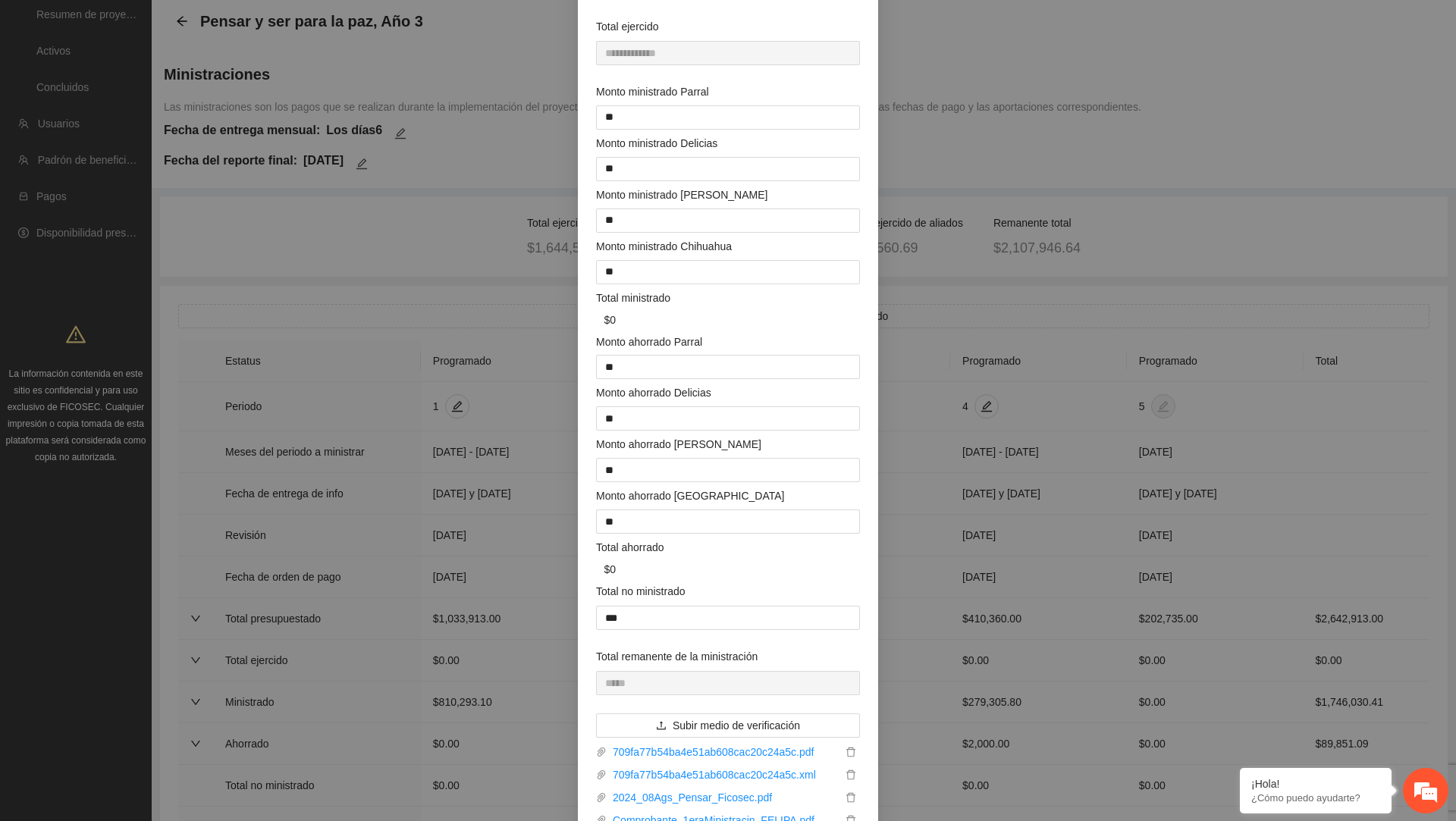
scroll to position [0, 0]
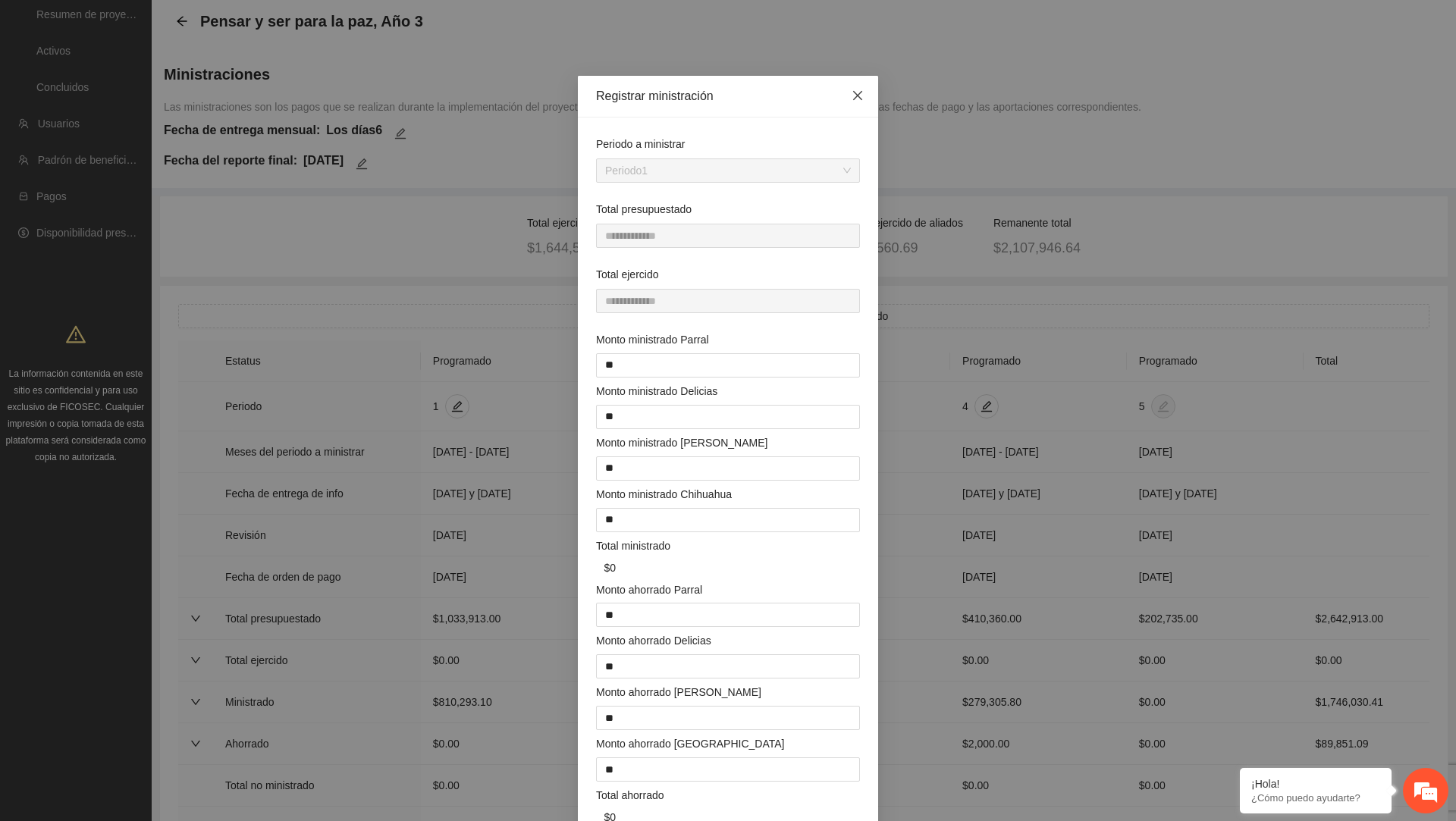
click at [854, 90] on icon "close" at bounding box center [857, 95] width 12 height 12
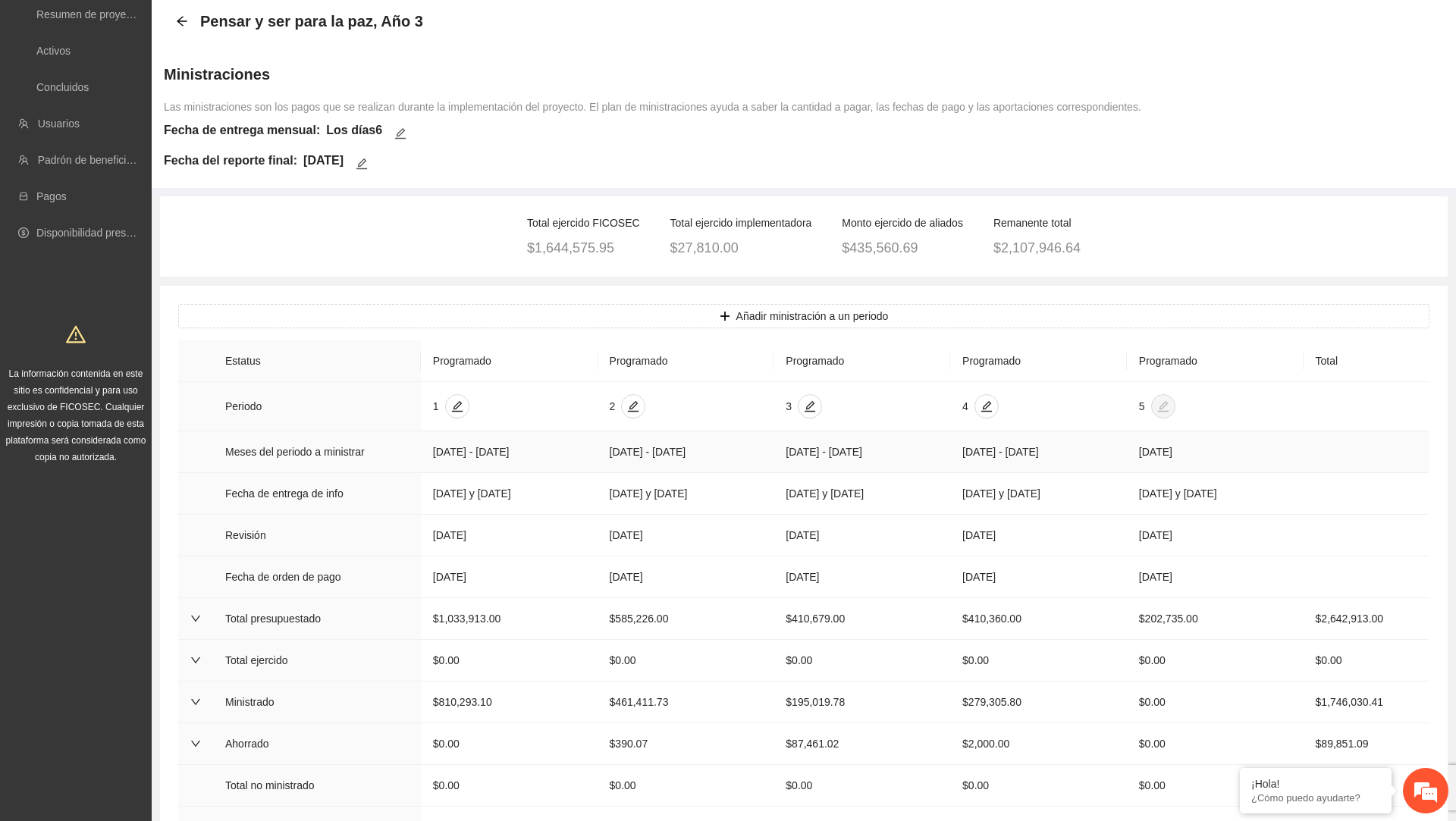
click at [524, 472] on td "Octubre 2024 - Diciembre 2024" at bounding box center [509, 452] width 177 height 42
click at [456, 402] on icon "edit" at bounding box center [456, 406] width 10 height 10
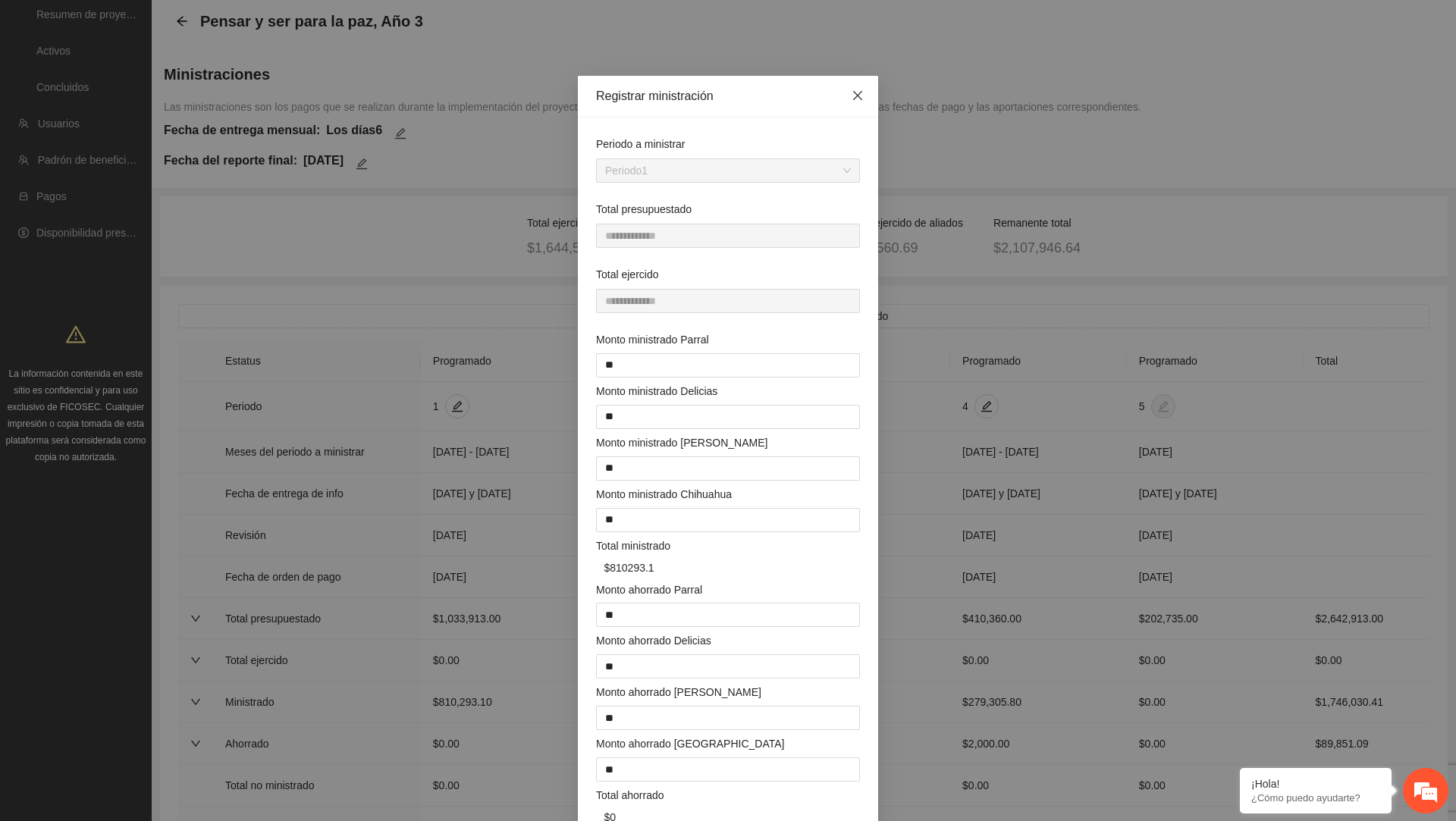
click at [861, 94] on icon "close" at bounding box center [857, 95] width 12 height 12
